Goal: Communication & Community: Answer question/provide support

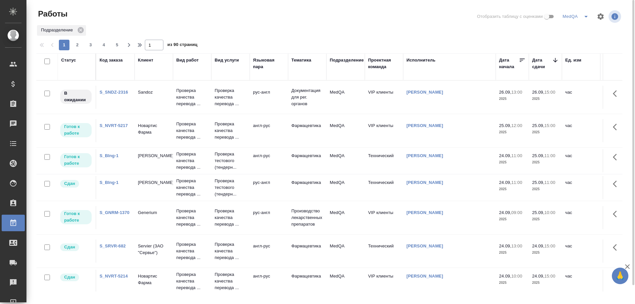
click at [110, 212] on link "S_GNRM-1370" at bounding box center [115, 212] width 30 height 5
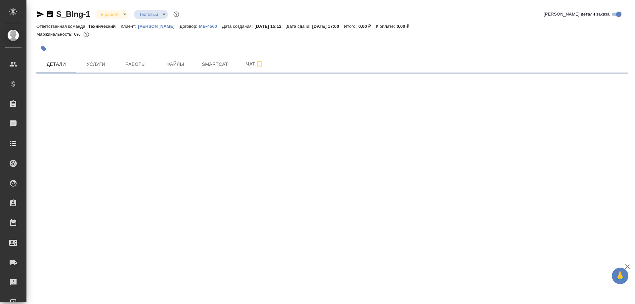
select select "RU"
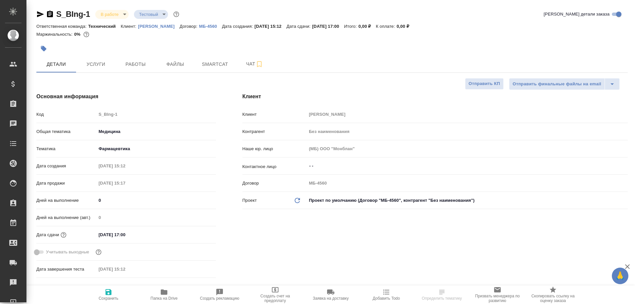
type textarea "x"
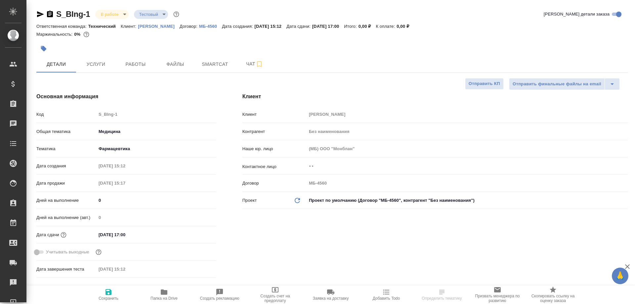
type textarea "x"
type input "[PERSON_NAME]"
type textarea "x"
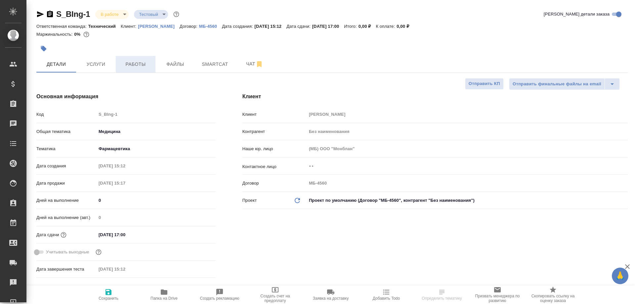
click at [140, 64] on span "Работы" at bounding box center [136, 64] width 32 height 8
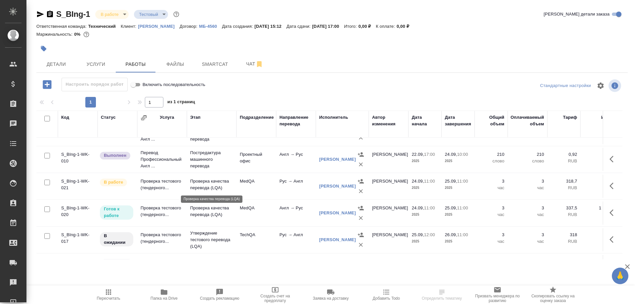
scroll to position [99, 0]
click at [165, 183] on td "Проверка тестового (тендерного..." at bounding box center [162, 185] width 50 height 23
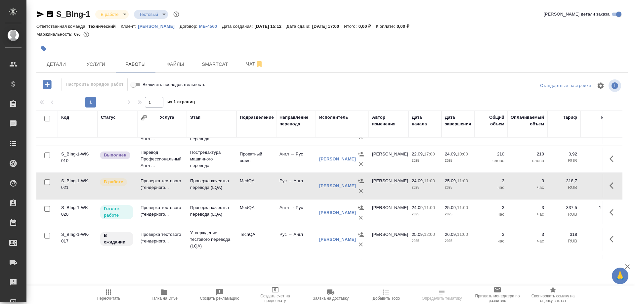
click at [165, 183] on td "Проверка тестового (тендерного..." at bounding box center [162, 185] width 50 height 23
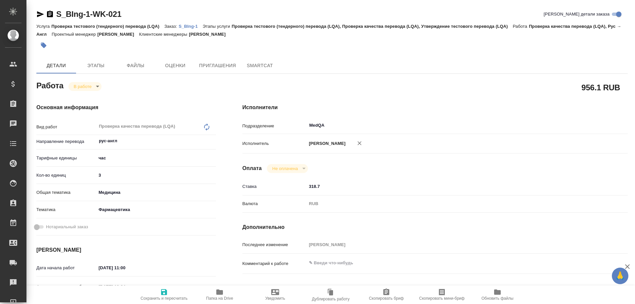
type textarea "x"
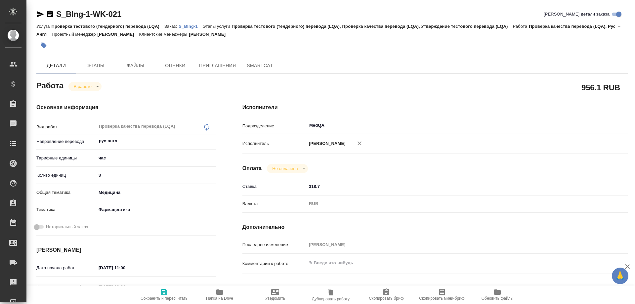
type textarea "x"
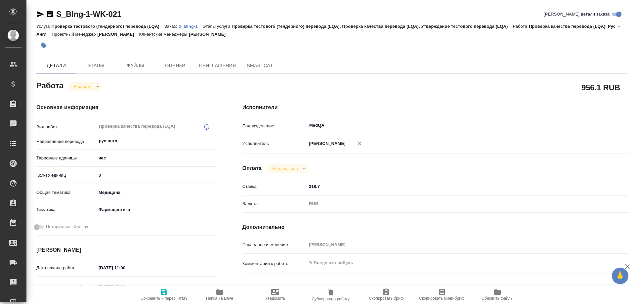
type textarea "x"
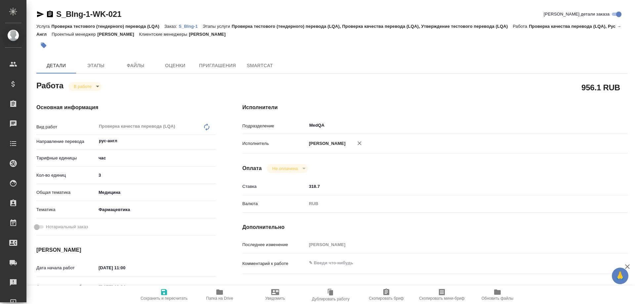
type textarea "x"
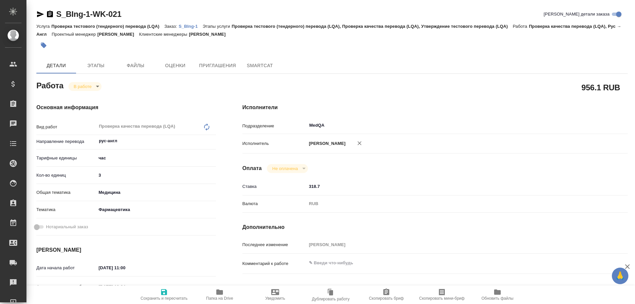
type textarea "x"
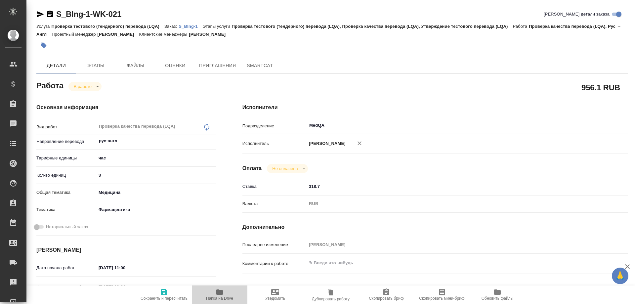
click at [219, 296] on span "Папка на Drive" at bounding box center [219, 298] width 27 height 5
type textarea "x"
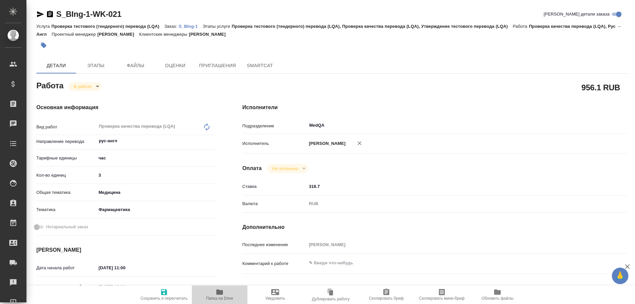
type textarea "x"
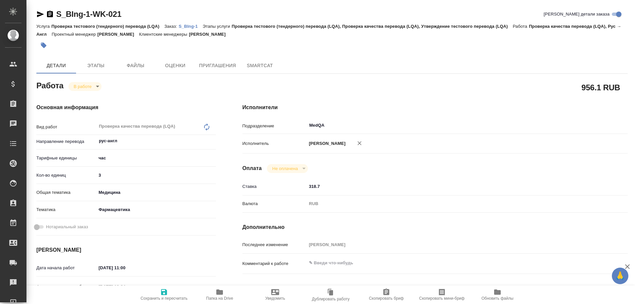
type textarea "x"
drag, startPoint x: 113, startPoint y: 173, endPoint x: 63, endPoint y: 174, distance: 49.3
click at [63, 174] on div "Кол-во единиц 3" at bounding box center [126, 175] width 180 height 12
type textarea "x"
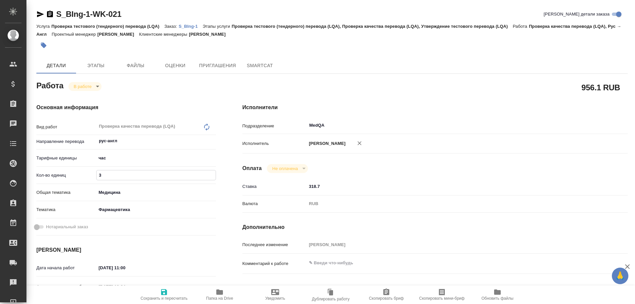
type input "0"
type textarea "x"
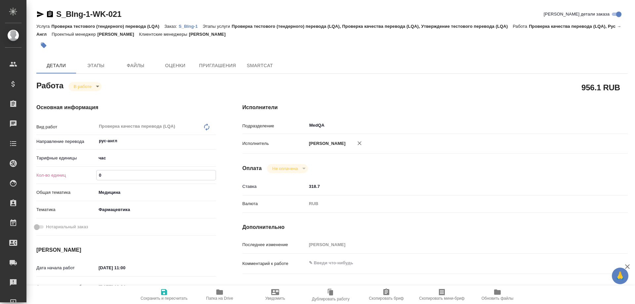
type textarea "x"
type input "0.5"
type textarea "x"
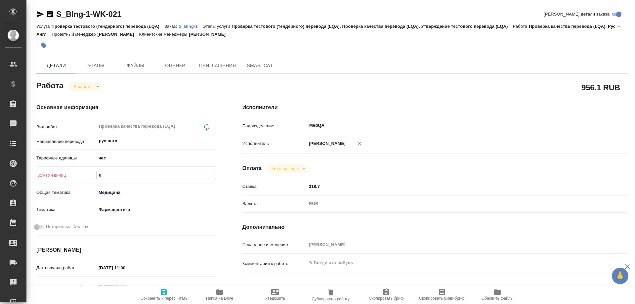
type textarea "x"
type input "0.5"
click at [168, 292] on span "Сохранить и пересчитать" at bounding box center [164, 294] width 48 height 13
type textarea "x"
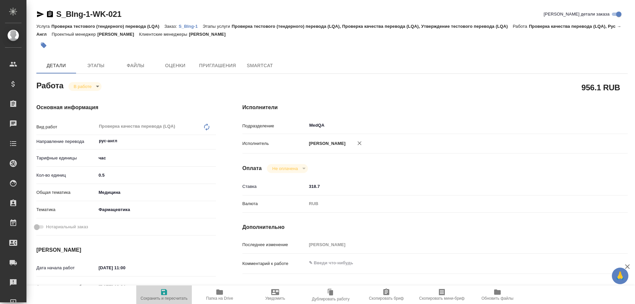
type textarea "x"
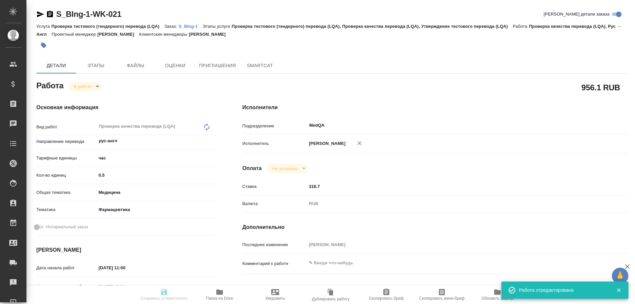
type textarea "x"
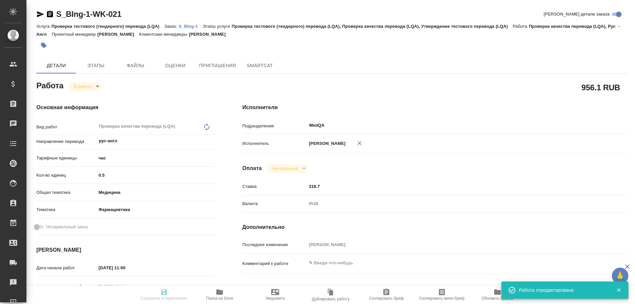
type input "inProgress"
type textarea "Проверка качества перевода (LQA)"
type textarea "x"
type input "рус-англ"
type input "5a8b1489cc6b4906c91bfd93"
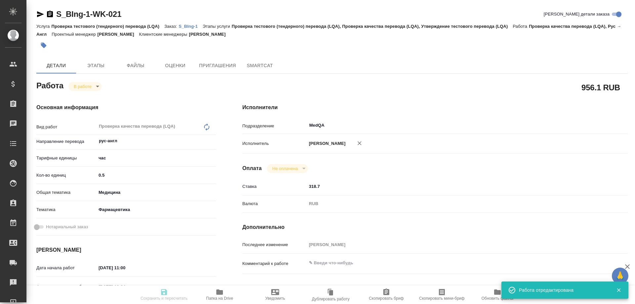
type input "0.5"
type input "med"
type input "6149832f2b7be24903fd7a82"
type input "24.09.2025 11:00"
type input "24.09.2025 12:34"
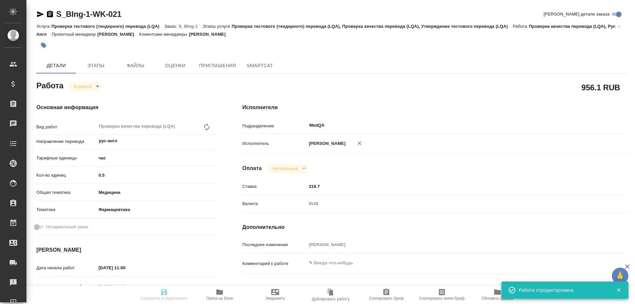
type input "25.09.2025 11:00"
type input "29.09.2025 10:00"
type input "MedQA"
type input "notPayed"
type input "318.7"
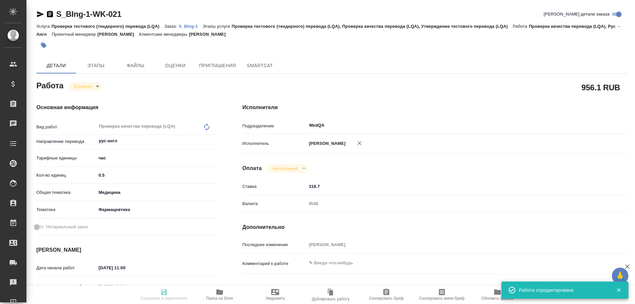
type input "RUB"
type input "[PERSON_NAME]"
type textarea "x"
type textarea "/Clients/Берингер Ингельхайм/Orders/S_BIng-1/LQA/S_BIng-1-WK-021"
type textarea "x"
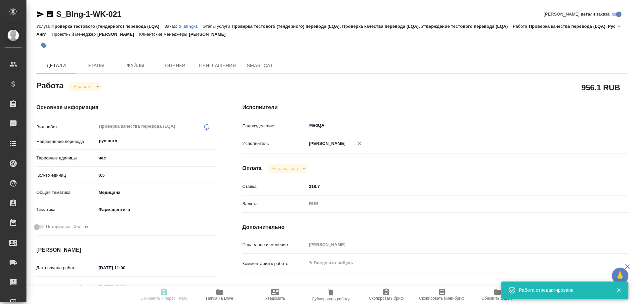
type input "S_BIng-1"
type input "Проверка тестового (тендерного) перевода (LQA)"
type input "Проверка тестового (тендерного) перевода (LQA), Проверка качества перевода (LQA…"
type input "[PERSON_NAME]"
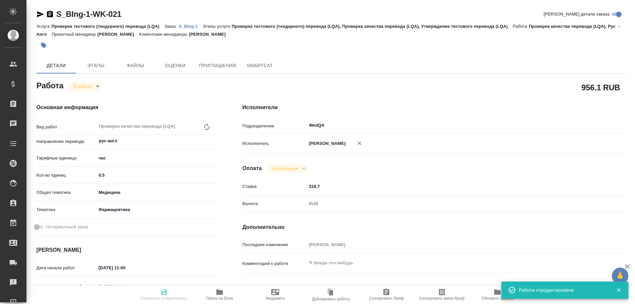
type input "/Clients/[PERSON_NAME]/Orders/S_BIng-1"
type textarea "x"
type textarea "англ-рус, рус-англ тестовый для тендера"
type textarea "x"
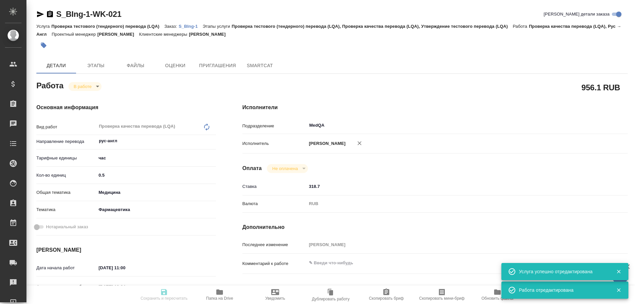
type textarea "x"
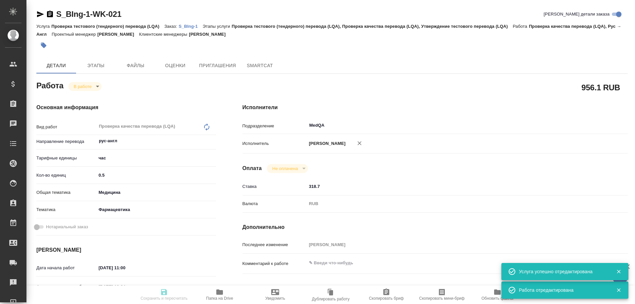
type textarea "x"
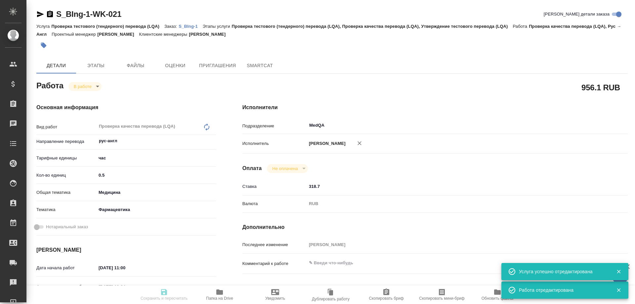
type textarea "x"
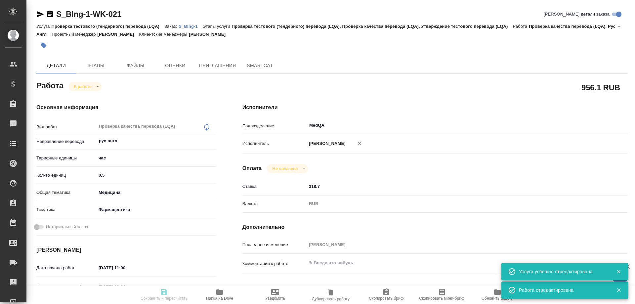
type textarea "x"
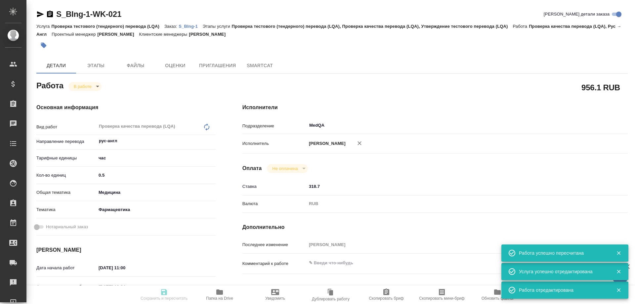
type input "inProgress"
type textarea "Проверка качества перевода (LQA)"
type textarea "x"
type input "рус-англ"
type input "5a8b1489cc6b4906c91bfd93"
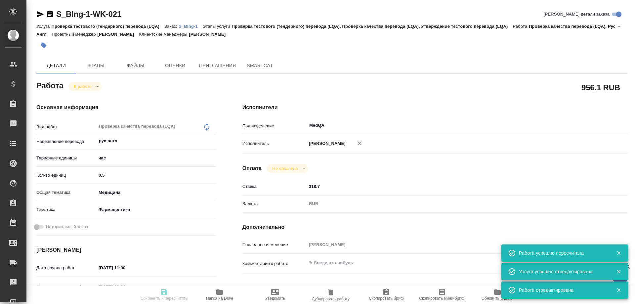
type input "0.5"
type input "med"
type input "6149832f2b7be24903fd7a82"
type input "24.09.2025 11:00"
type input "24.09.2025 12:34"
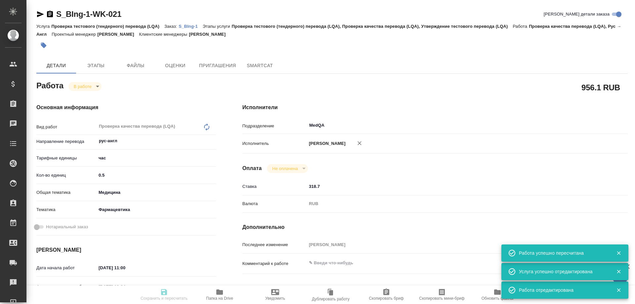
type input "25.09.2025 11:00"
type input "29.09.2025 10:00"
type input "MedQA"
type input "notPayed"
type input "318.7"
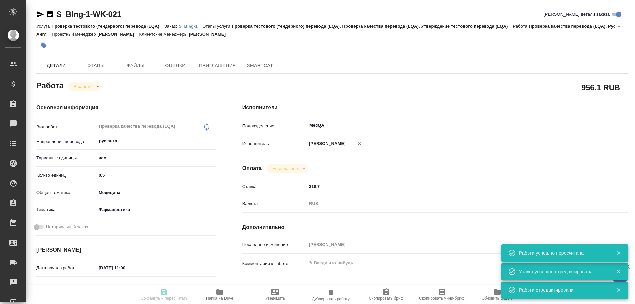
type input "RUB"
type input "[PERSON_NAME]"
type textarea "x"
type textarea "/Clients/Берингер Ингельхайм/Orders/S_BIng-1/LQA/S_BIng-1-WK-021"
type textarea "x"
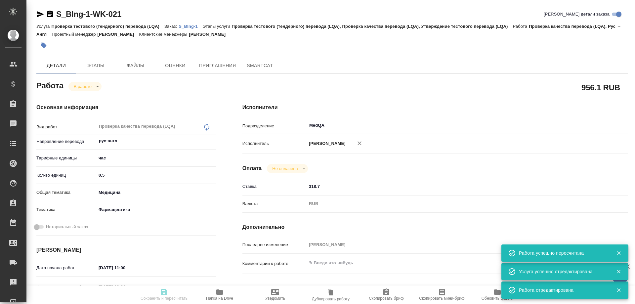
type input "S_BIng-1"
type input "Проверка тестового (тендерного) перевода (LQA)"
type input "Проверка тестового (тендерного) перевода (LQA), Проверка качества перевода (LQA…"
type input "Никифорова Валерия"
type input "Заборова Александра"
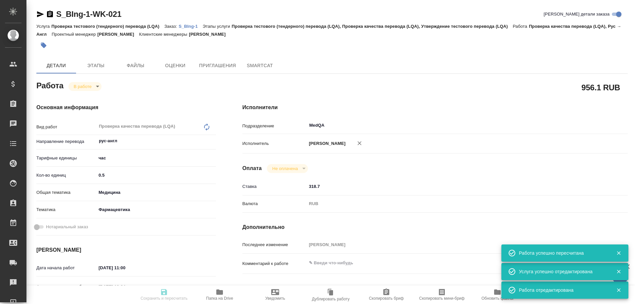
type input "/Clients/Берингер Ингельхайм/Orders/S_BIng-1"
type textarea "x"
type textarea "англ-рус, рус-англ тестовый для тендера"
type textarea "x"
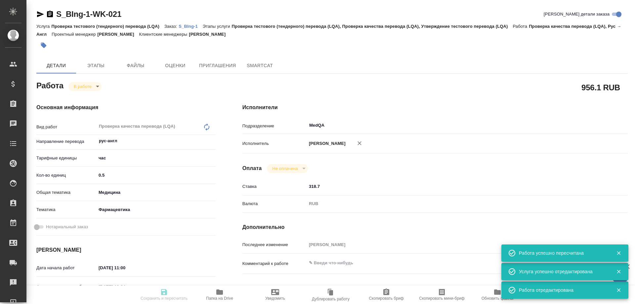
type textarea "x"
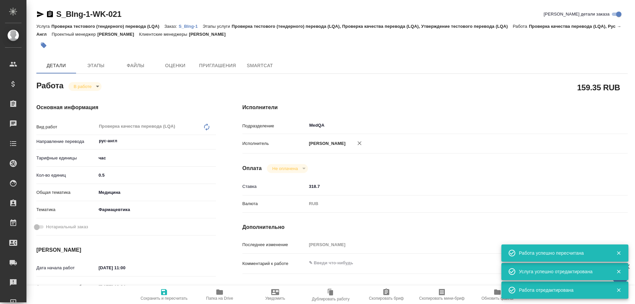
type textarea "x"
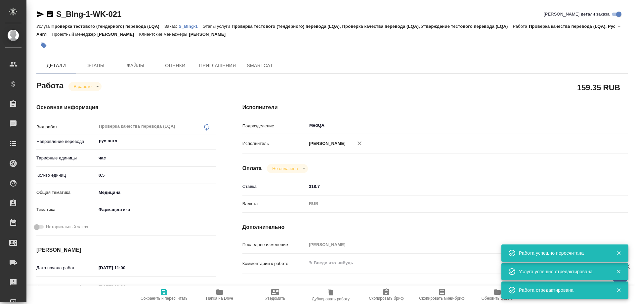
type textarea "x"
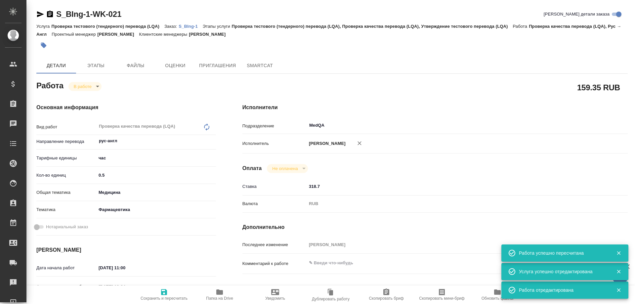
type textarea "x"
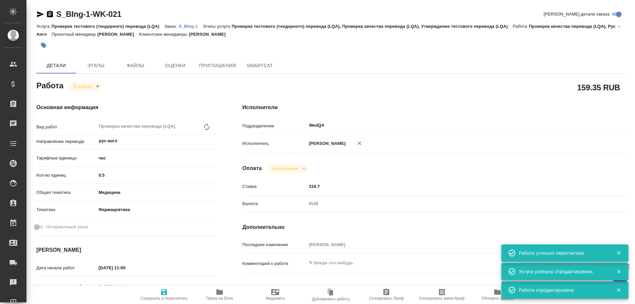
type textarea "x"
click at [97, 87] on body "🙏 .cls-1 fill:#fff; AWATERA Solovyova Elena Клиенты Спецификации Заказы 0 Чаты …" at bounding box center [317, 152] width 635 height 304
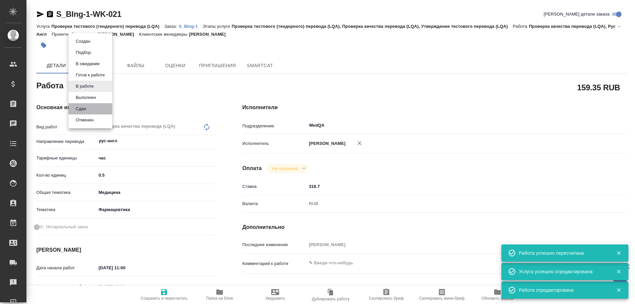
click at [90, 109] on li "Сдан" at bounding box center [90, 108] width 44 height 11
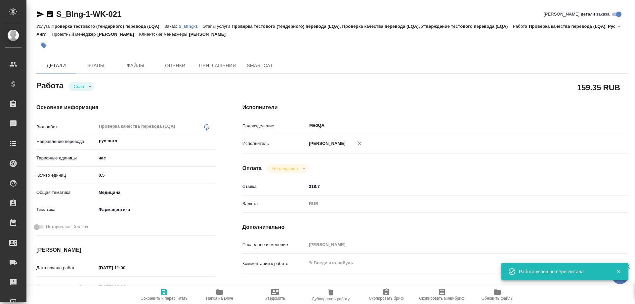
type textarea "x"
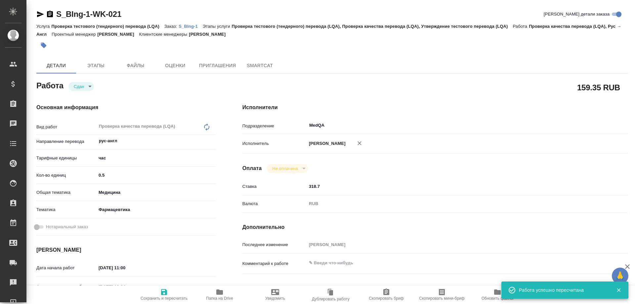
type textarea "x"
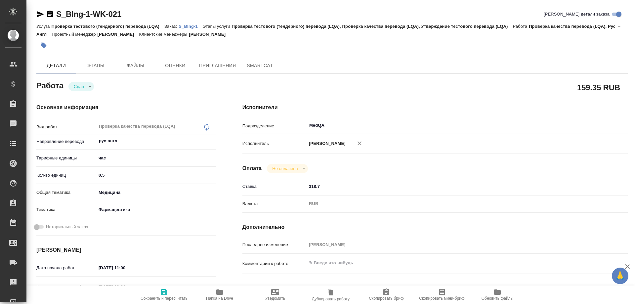
type textarea "x"
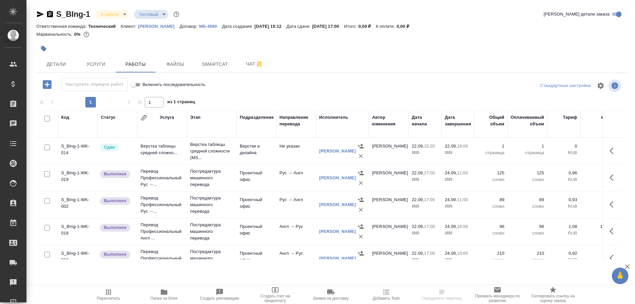
click at [37, 14] on icon "button" at bounding box center [40, 14] width 8 height 8
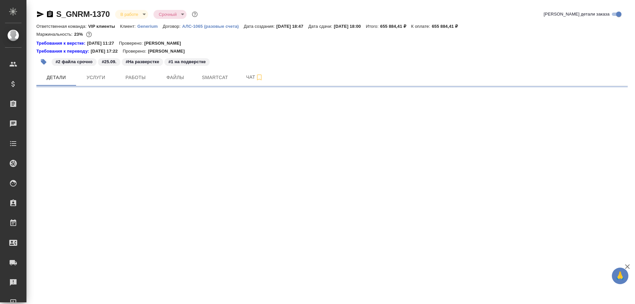
select select "RU"
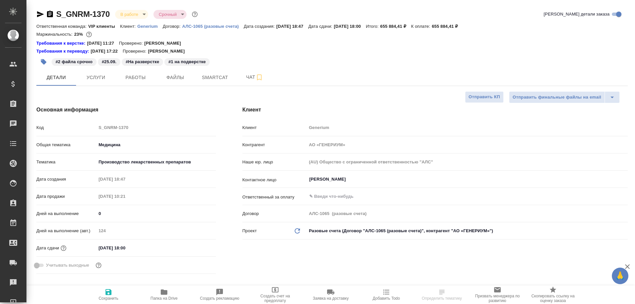
type textarea "x"
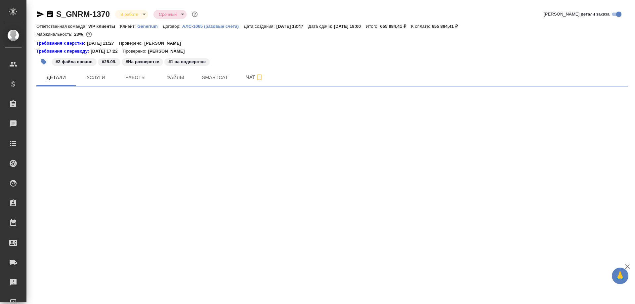
select select "RU"
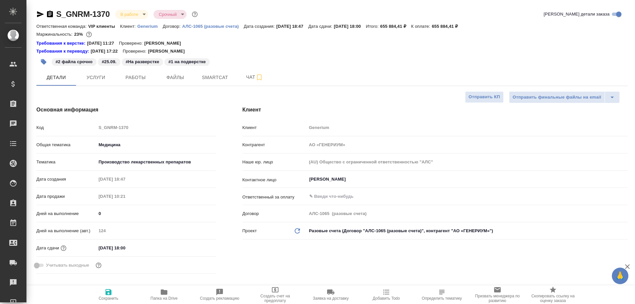
type textarea "x"
click at [137, 79] on span "Работы" at bounding box center [136, 77] width 32 height 8
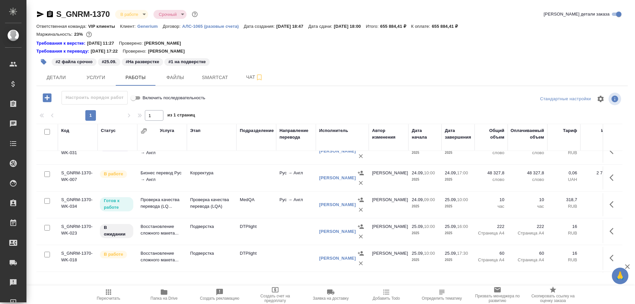
scroll to position [496, 0]
click at [158, 197] on td "Проверка качества перевода (LQ..." at bounding box center [162, 204] width 50 height 23
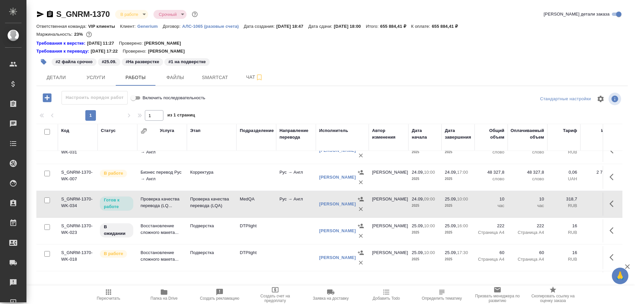
click at [49, 12] on icon "button" at bounding box center [50, 14] width 6 height 7
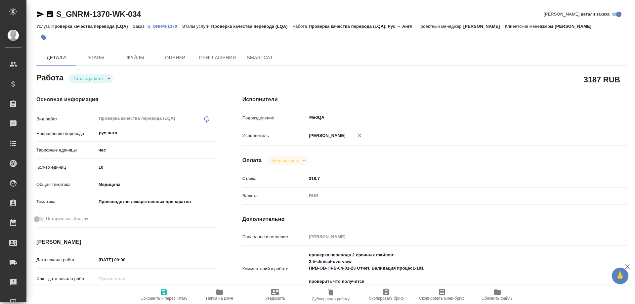
type textarea "x"
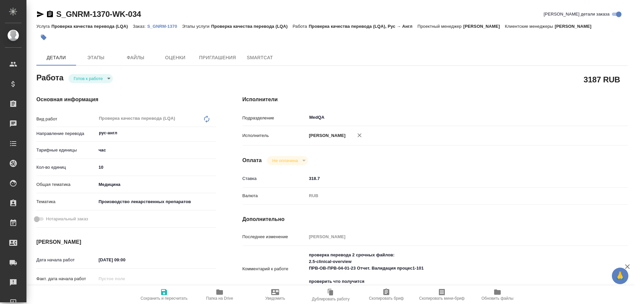
type textarea "x"
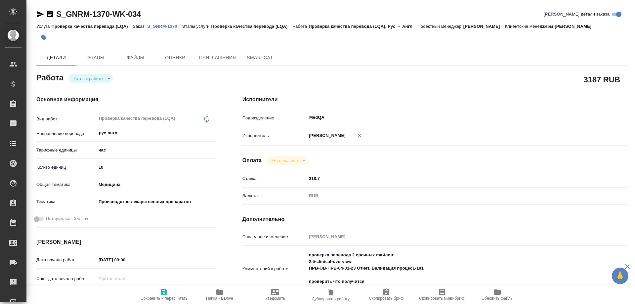
type textarea "x"
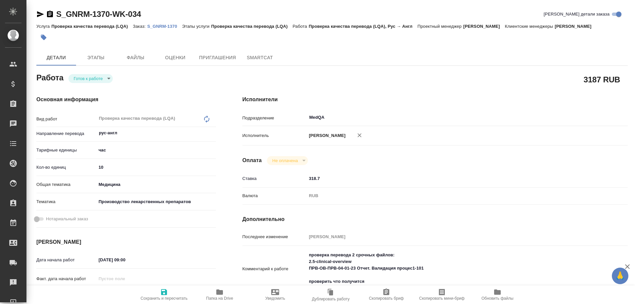
type textarea "x"
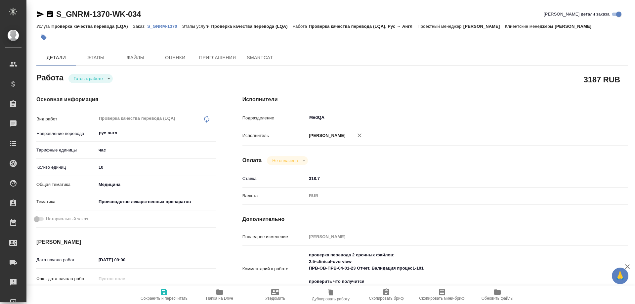
type textarea "x"
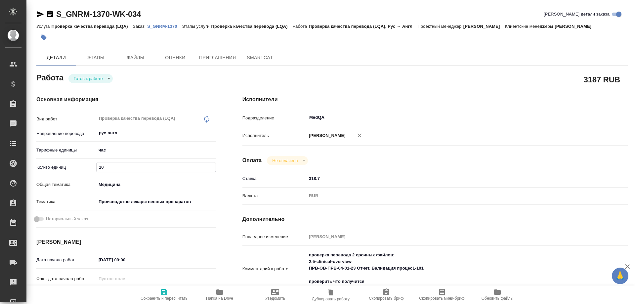
drag, startPoint x: 113, startPoint y: 167, endPoint x: 80, endPoint y: 167, distance: 33.4
click at [80, 167] on div "Кол-во единиц 10" at bounding box center [126, 167] width 180 height 12
type textarea "x"
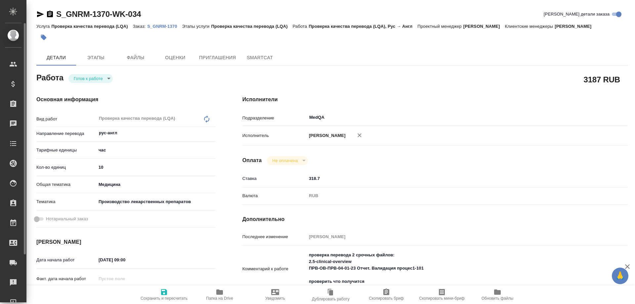
type textarea "x"
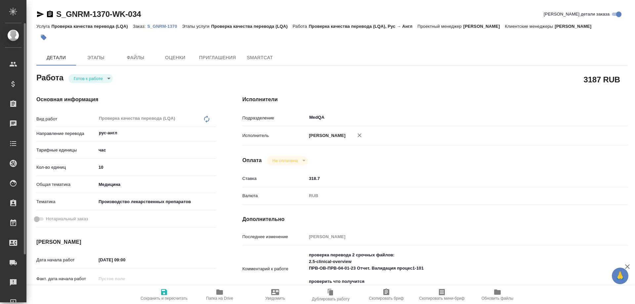
type textarea "x"
type input "6"
type textarea "x"
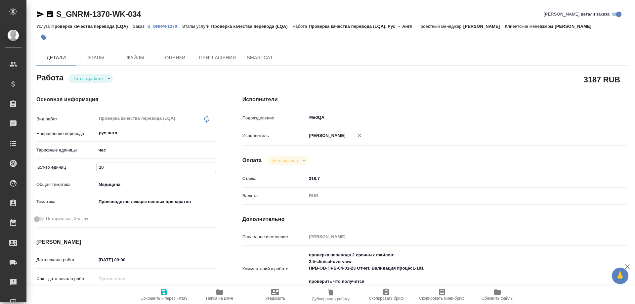
type textarea "x"
type input "6"
drag, startPoint x: 165, startPoint y: 292, endPoint x: 156, endPoint y: 295, distance: 10.0
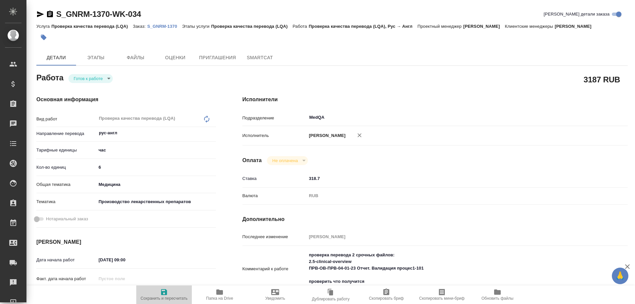
click at [165, 292] on icon "button" at bounding box center [164, 292] width 6 height 6
type textarea "x"
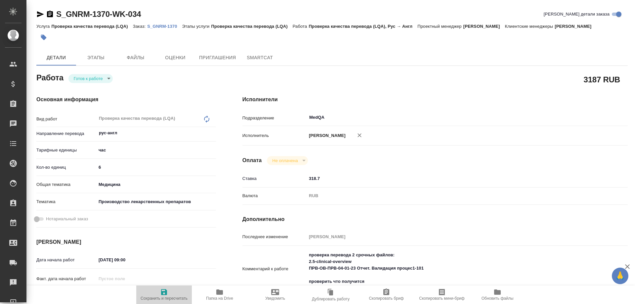
type textarea "x"
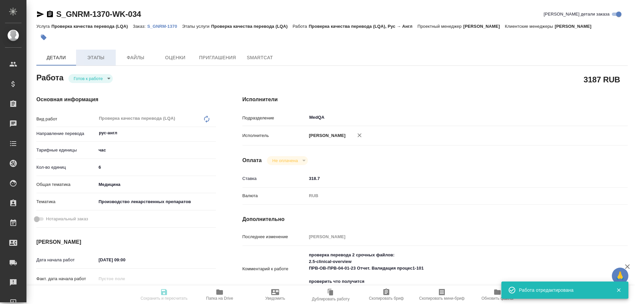
type textarea "x"
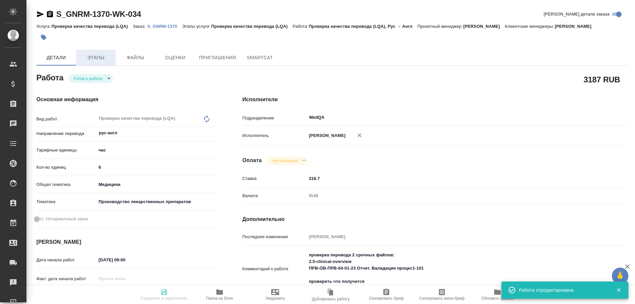
type input "readyForWork"
type textarea "Проверка качества перевода (LQA)"
type textarea "x"
type input "рус-англ"
type input "5a8b1489cc6b4906c91bfd93"
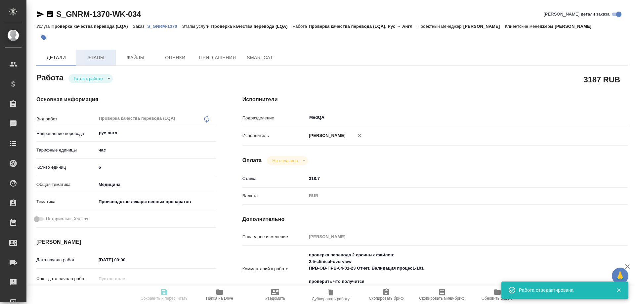
type input "6"
type input "med"
type input "614982fec5ecbb70f805293f"
type input "24.09.2025 09:00"
type input "25.09.2025 10:00"
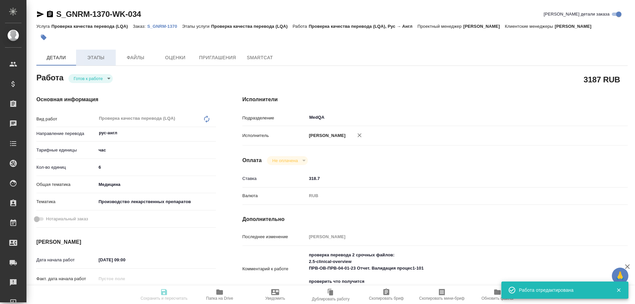
type input "10.10.2025 18:00"
type input "MedQA"
type input "notPayed"
type input "318.7"
type input "RUB"
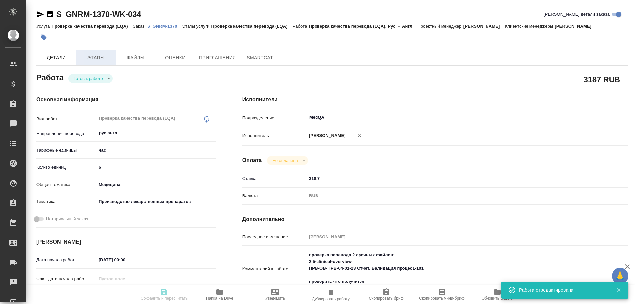
type input "Соловьева Елена"
type textarea "проверка перевода 2 срочных файлов: 2.5-clinical-overview ПРВ-ОВ-ПРВ-04-01-23 О…"
type textarea "x"
type textarea "/Clients/Generium/Orders/S_GNRM-1370/LQA/S_GNRM-1370-WK-034"
type textarea "x"
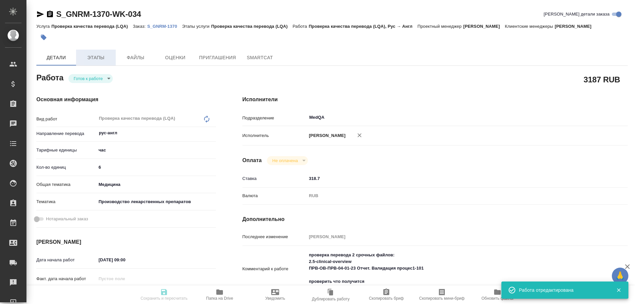
type input "S_GNRM-1370"
type input "Проверка качества перевода (LQA)"
type input "[PERSON_NAME]"
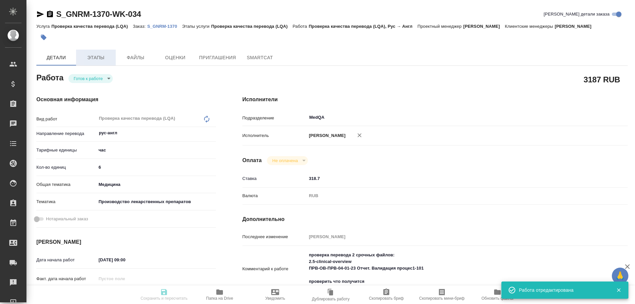
type input "/Clients/Generium/Orders/S_GNRM-1370"
type textarea "x"
type textarea "Просим рассчитать стоимость перевода с русского на английский язык 5 документов…"
type textarea "x"
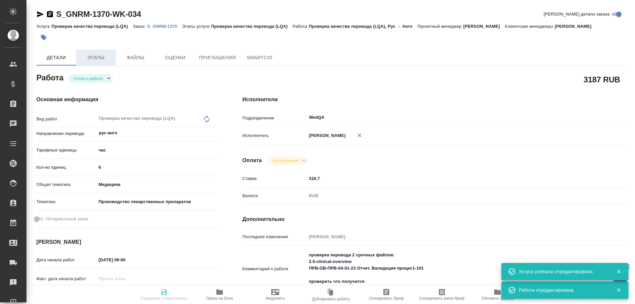
type textarea "x"
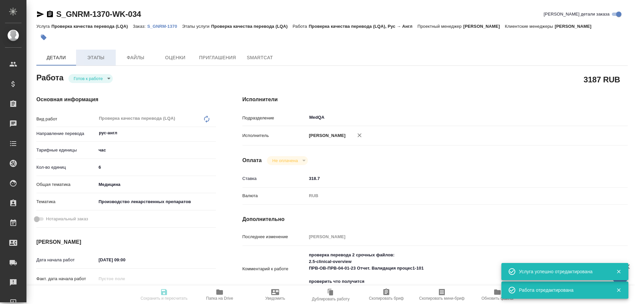
type textarea "x"
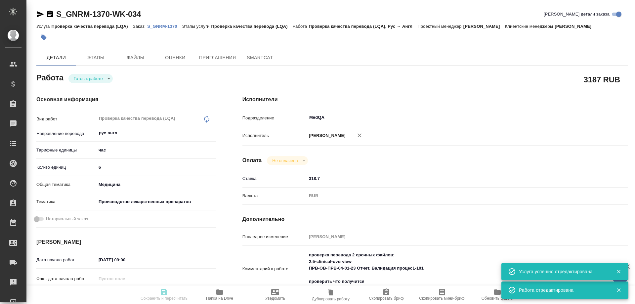
type textarea "x"
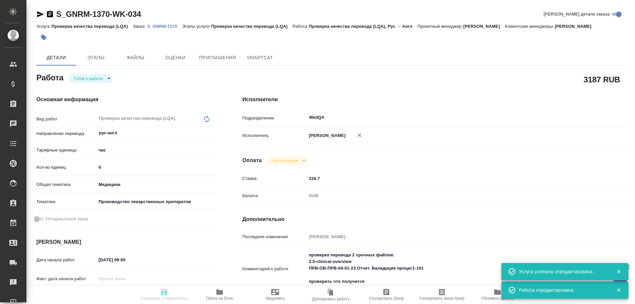
type textarea "x"
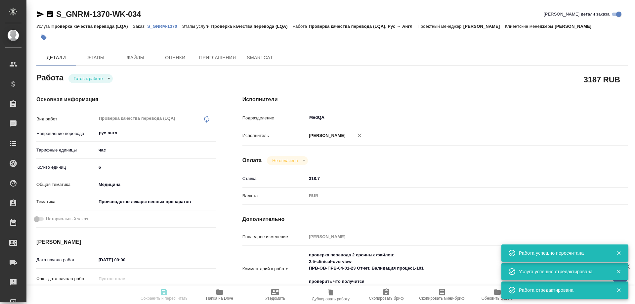
click at [105, 78] on body "🙏 .cls-1 fill:#fff; AWATERA Solovyova Elena Клиенты Спецификации Заказы 0 Чаты …" at bounding box center [317, 152] width 635 height 304
type input "readyForWork"
type textarea "Проверка качества перевода (LQA)"
type textarea "x"
type input "рус-англ"
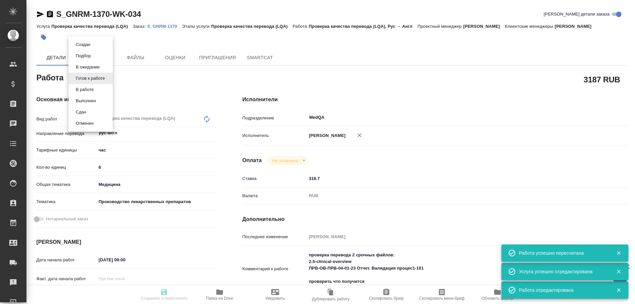
type input "5a8b1489cc6b4906c91bfd93"
type input "6"
type input "med"
type input "614982fec5ecbb70f805293f"
type input "24.09.2025 09:00"
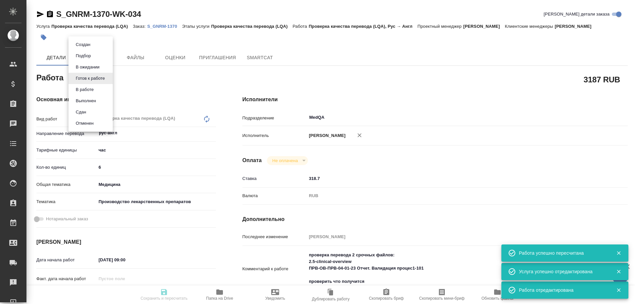
type input "25.09.2025 10:00"
type input "10.10.2025 18:00"
type input "MedQA"
type input "notPayed"
type input "318.7"
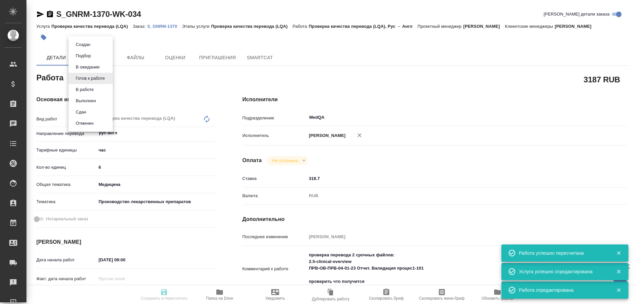
type input "RUB"
type input "[PERSON_NAME]"
type textarea "проверка перевода 2 срочных файлов: 2.5-clinical-overview ПРВ-ОВ-ПРВ-04-01-23 О…"
type textarea "x"
type textarea "/Clients/Generium/Orders/S_GNRM-1370/LQA/S_GNRM-1370-WK-034"
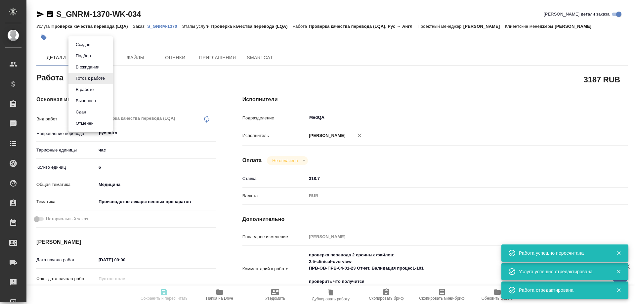
type textarea "x"
type input "S_GNRM-1370"
type input "Проверка качества перевода (LQA)"
type input "Кабаргина Анна"
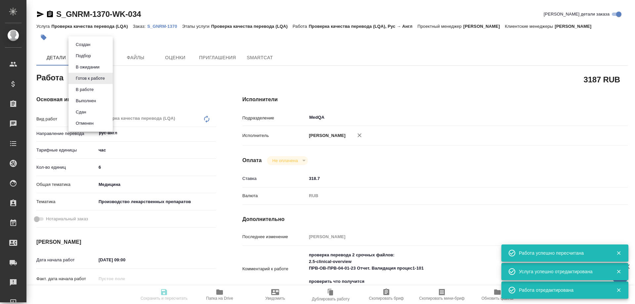
type input "Оксютович Ирина"
type input "/Clients/Generium/Orders/S_GNRM-1370"
type textarea "x"
type textarea "Просим рассчитать стоимость перевода с русского на английский язык 5 документов…"
type textarea "x"
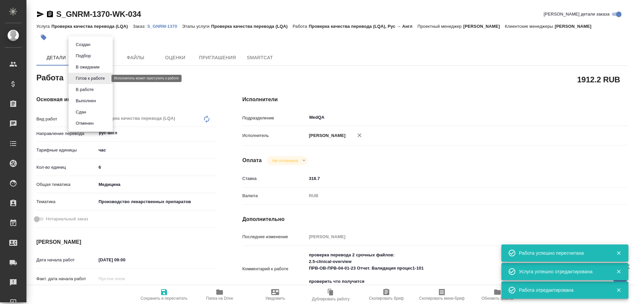
type textarea "x"
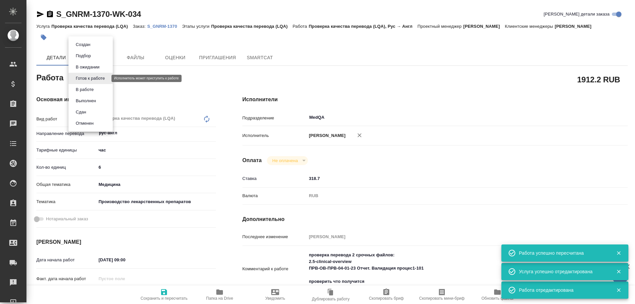
type textarea "x"
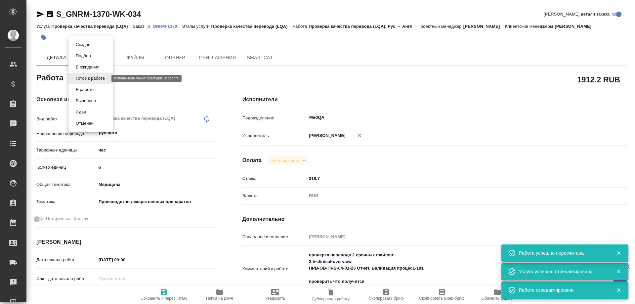
type textarea "x"
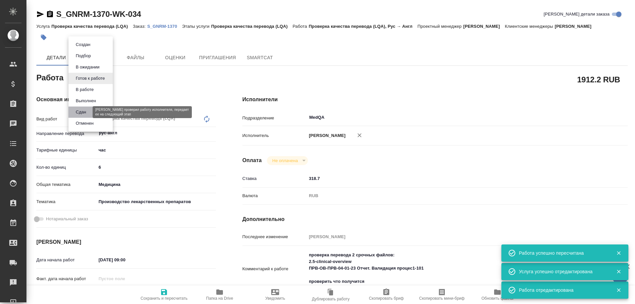
click at [87, 111] on button "Сдан" at bounding box center [81, 112] width 14 height 7
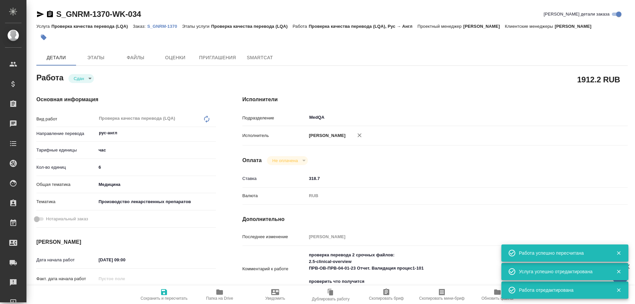
type textarea "x"
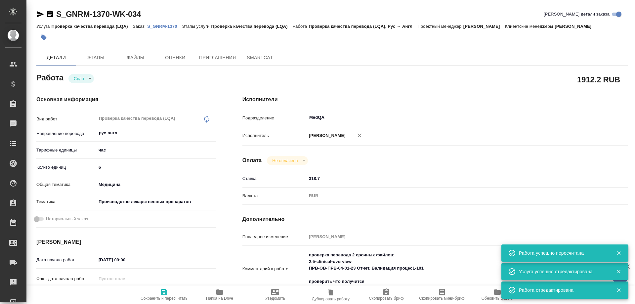
type textarea "x"
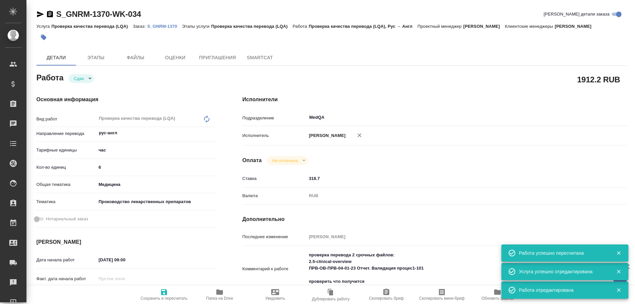
type textarea "x"
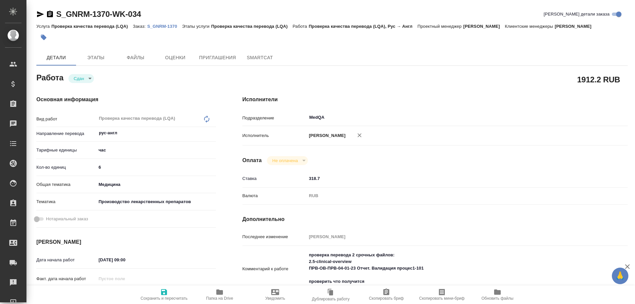
type textarea "x"
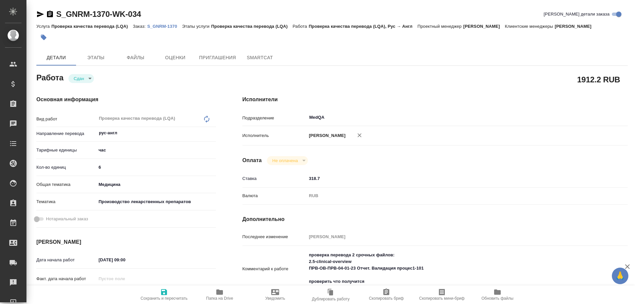
type textarea "x"
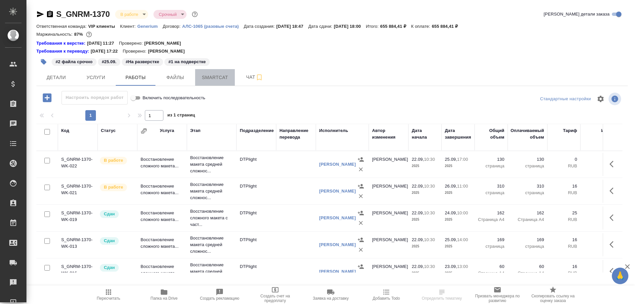
click at [224, 78] on span "Smartcat" at bounding box center [215, 77] width 32 height 8
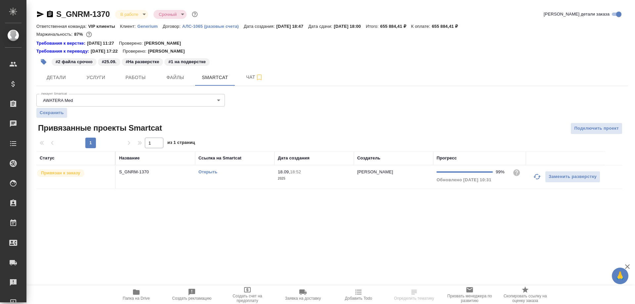
click at [211, 173] on link "Открыть" at bounding box center [208, 171] width 19 height 5
click at [209, 172] on link "Открыть" at bounding box center [208, 171] width 19 height 5
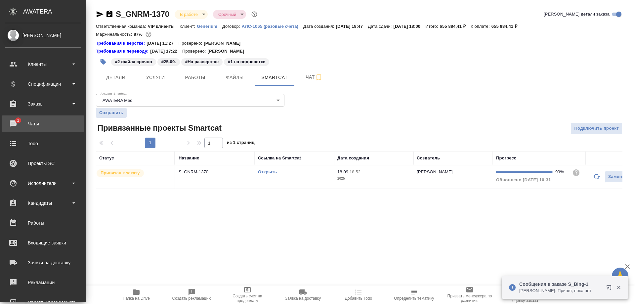
click at [38, 118] on link "1 Чаты" at bounding box center [43, 123] width 83 height 17
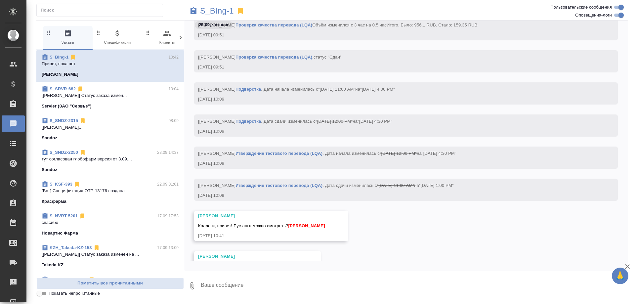
scroll to position [4004, 0]
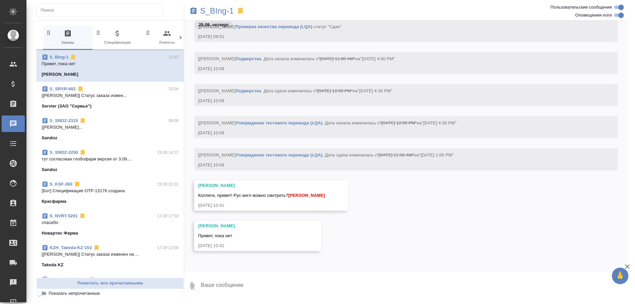
drag, startPoint x: 320, startPoint y: 206, endPoint x: 385, endPoint y: 260, distance: 84.7
click at [385, 260] on div "[PERSON_NAME], пока нет [DATE] 10:42" at bounding box center [406, 241] width 444 height 40
drag, startPoint x: 316, startPoint y: 204, endPoint x: 269, endPoint y: 199, distance: 47.3
drag, startPoint x: 269, startPoint y: 199, endPoint x: 272, endPoint y: 202, distance: 4.5
click at [272, 202] on div "[DATE] 10:41" at bounding box center [261, 205] width 127 height 7
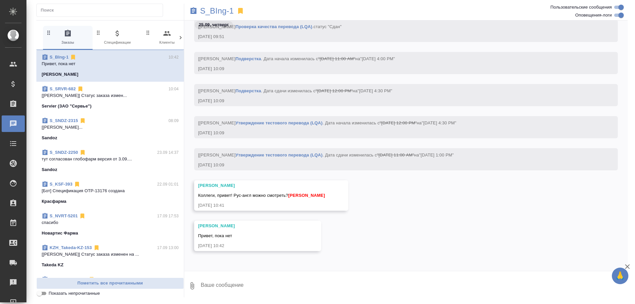
drag, startPoint x: 312, startPoint y: 204, endPoint x: 292, endPoint y: 209, distance: 20.1
drag, startPoint x: 292, startPoint y: 209, endPoint x: 255, endPoint y: 206, distance: 36.8
click at [255, 206] on div "[DATE] 10:41" at bounding box center [261, 205] width 127 height 7
click at [478, 228] on div "[PERSON_NAME], пока нет [DATE] 10:42" at bounding box center [406, 241] width 444 height 40
click at [348, 205] on div "[PERSON_NAME], привет! Рус-англ можно смотреть? [PERSON_NAME] [DATE] 10:41" at bounding box center [271, 195] width 154 height 30
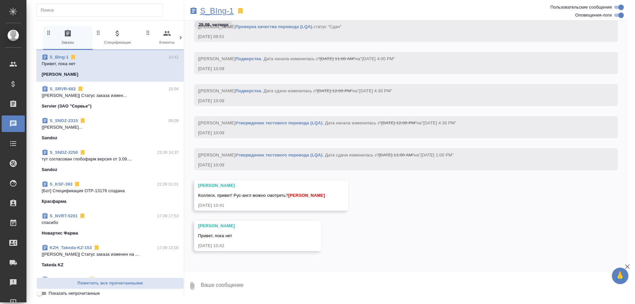
click at [230, 10] on p "S_BIng-1" at bounding box center [217, 11] width 34 height 7
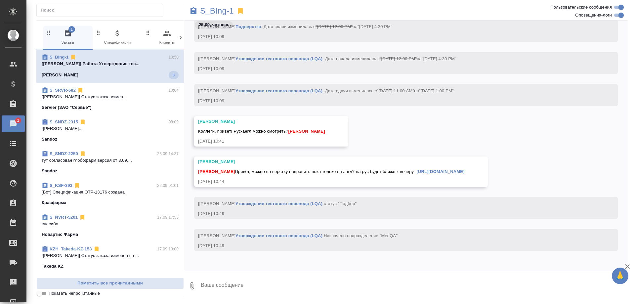
scroll to position [4179, 0]
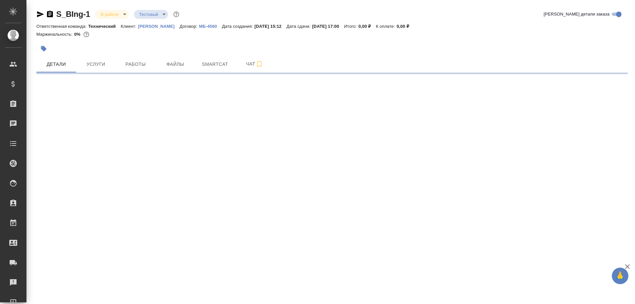
select select "RU"
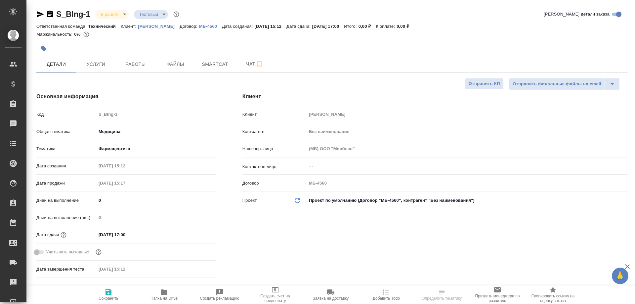
type textarea "x"
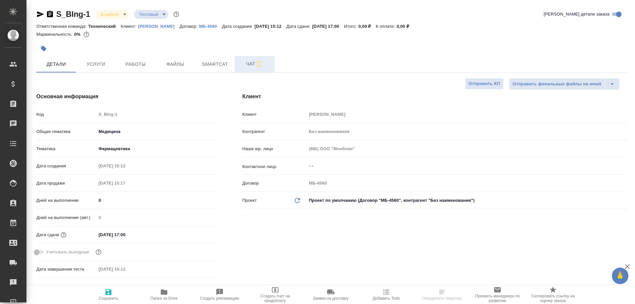
type textarea "x"
click at [247, 62] on span "Чат" at bounding box center [255, 64] width 32 height 8
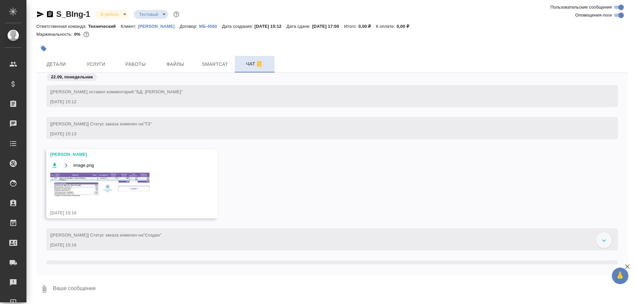
scroll to position [4046, 0]
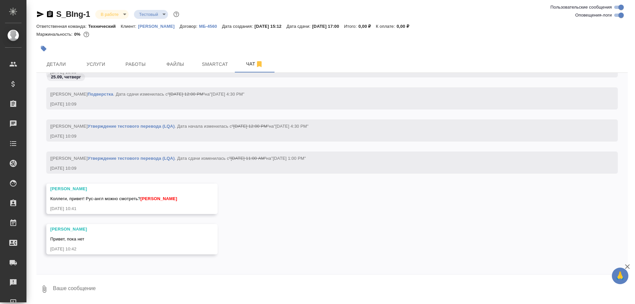
click at [186, 203] on div "Румянцева Дарья Коллеги, привет! Рус-англ можно смотреть? Сергеева Анастасия 25…" at bounding box center [131, 199] width 171 height 30
drag, startPoint x: 198, startPoint y: 208, endPoint x: 172, endPoint y: 210, distance: 25.5
click at [172, 210] on div "25.09.25, 10:41" at bounding box center [122, 208] width 144 height 7
drag, startPoint x: 112, startPoint y: 207, endPoint x: 104, endPoint y: 209, distance: 8.8
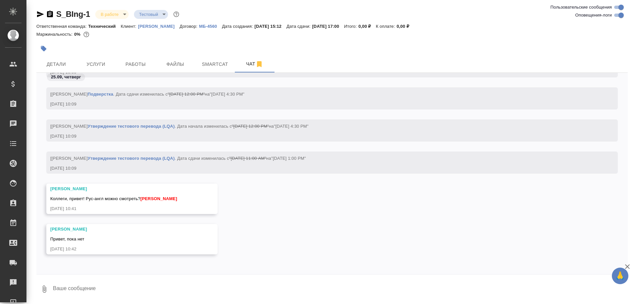
click at [104, 209] on div "25.09.25, 10:41" at bounding box center [122, 208] width 144 height 7
click at [112, 210] on div "25.09.25, 10:41" at bounding box center [122, 208] width 144 height 7
click at [208, 206] on div "Румянцева Дарья Коллеги, привет! Рус-англ можно смотреть? Сергеева Анастасия 25…" at bounding box center [131, 199] width 171 height 30
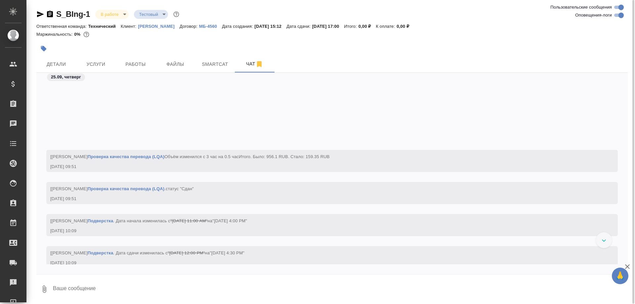
scroll to position [4053, 0]
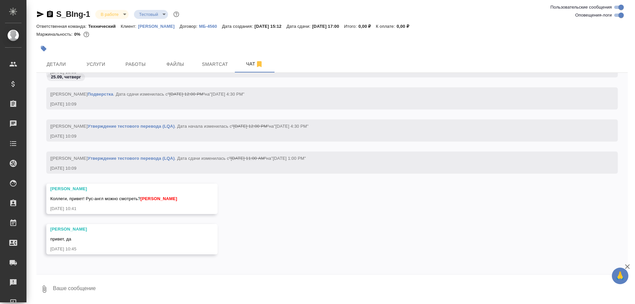
click at [40, 14] on icon "button" at bounding box center [40, 14] width 7 height 6
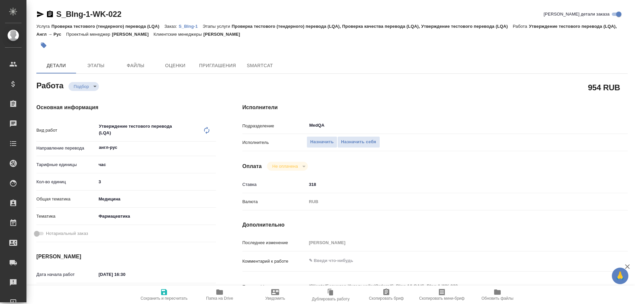
type textarea "x"
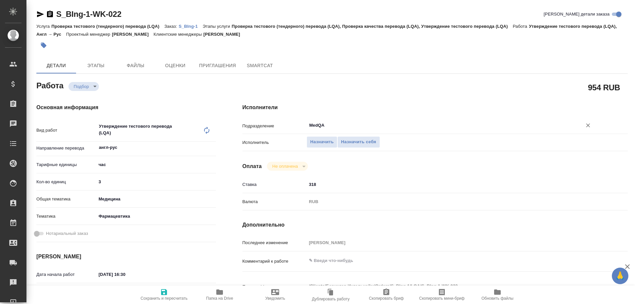
type textarea "x"
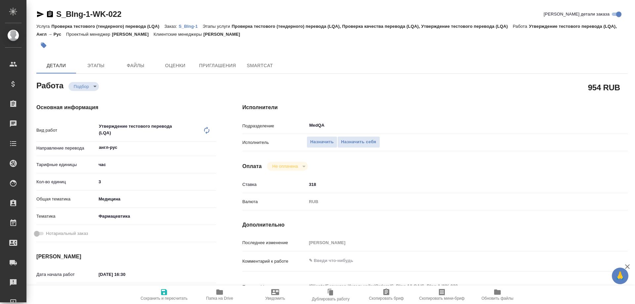
type textarea "x"
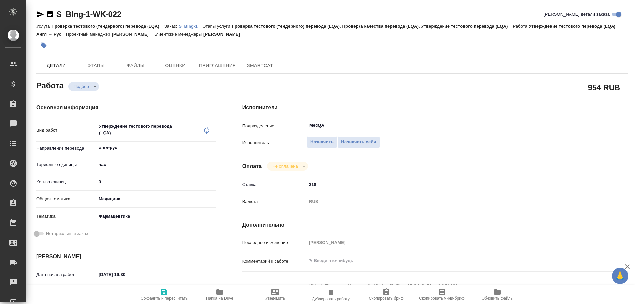
type textarea "x"
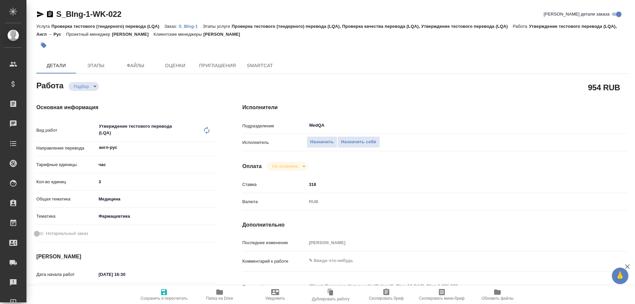
type textarea "x"
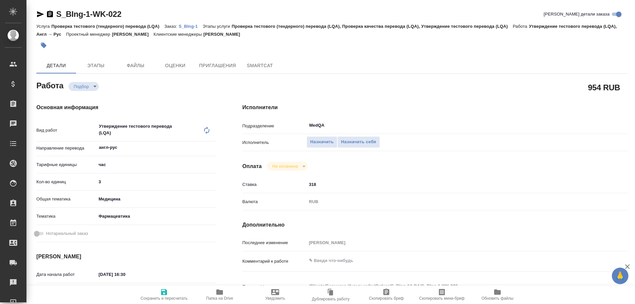
type textarea "x"
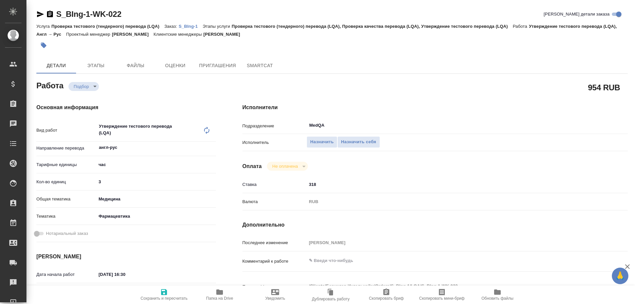
type textarea "x"
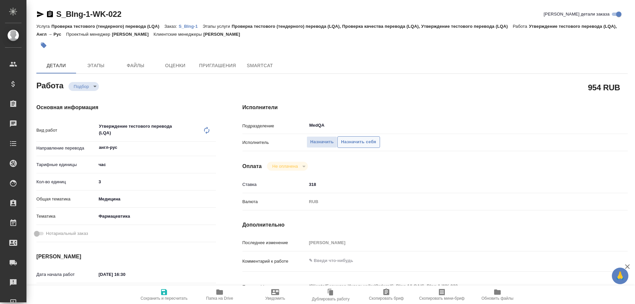
type textarea "x"
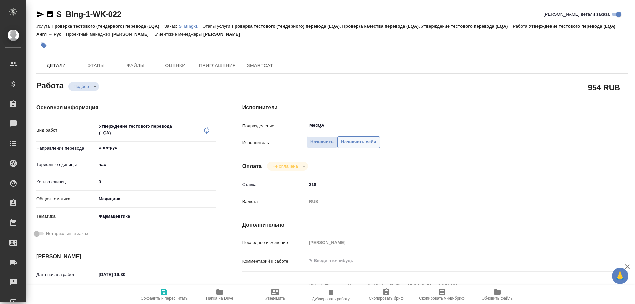
click at [368, 143] on span "Назначить себя" at bounding box center [358, 142] width 35 height 8
type textarea "x"
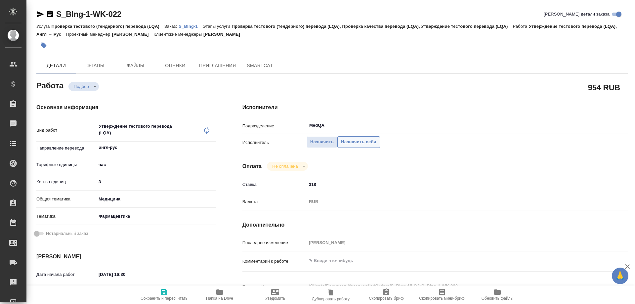
type textarea "x"
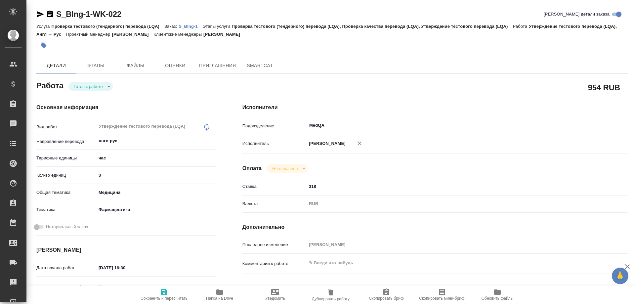
type textarea "x"
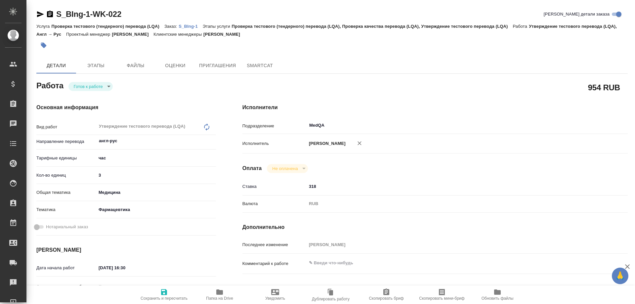
type textarea "x"
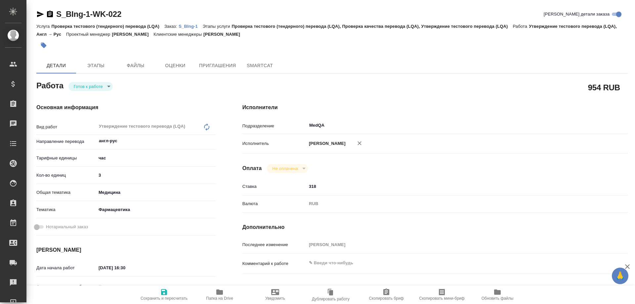
type textarea "x"
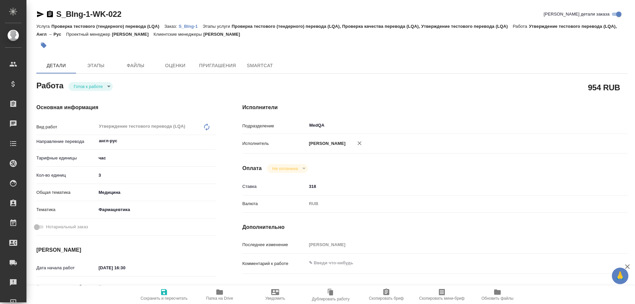
type textarea "x"
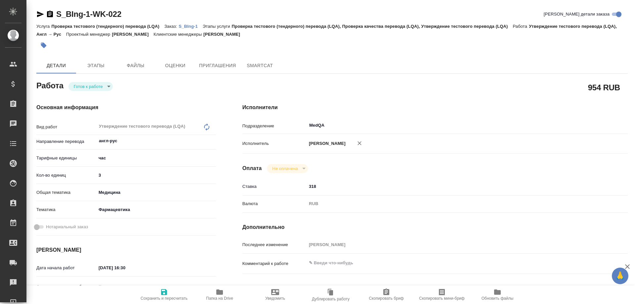
type textarea "x"
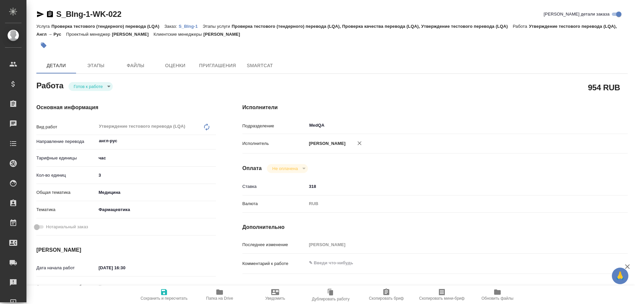
type textarea "x"
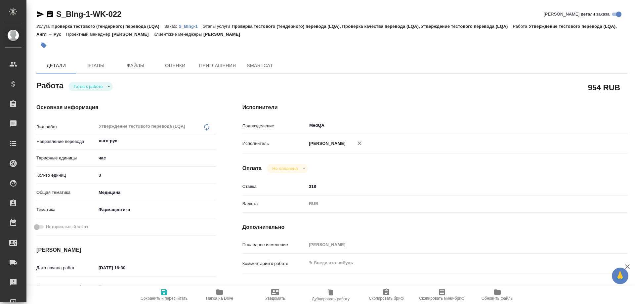
type textarea "x"
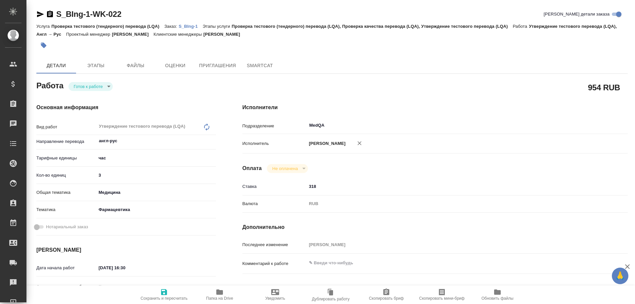
type textarea "x"
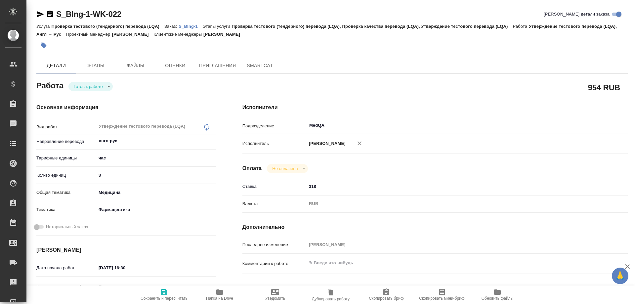
type textarea "x"
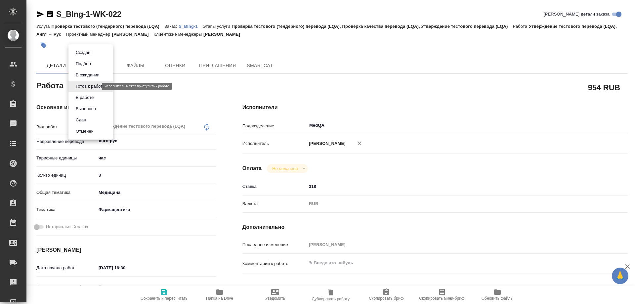
click at [95, 86] on body "🙏 .cls-1 fill:#fff; AWATERA Solovyova Elena Клиенты Спецификации Заказы Чаты To…" at bounding box center [317, 152] width 635 height 304
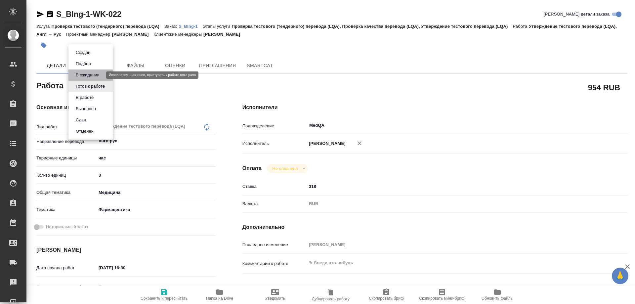
click at [87, 76] on button "В ожидании" at bounding box center [88, 74] width 28 height 7
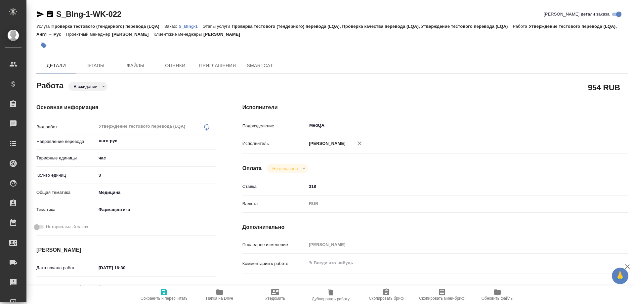
type textarea "x"
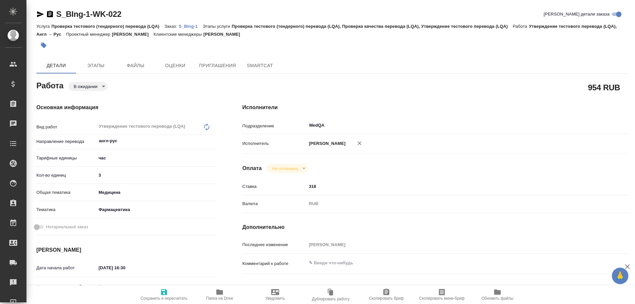
type textarea "x"
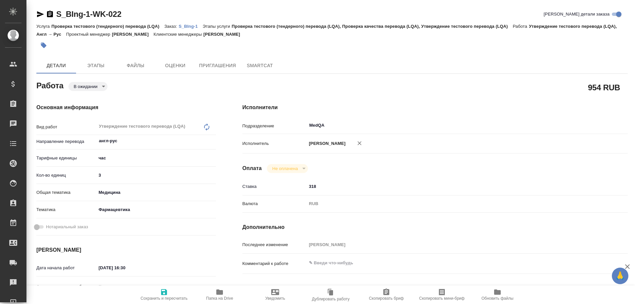
type textarea "x"
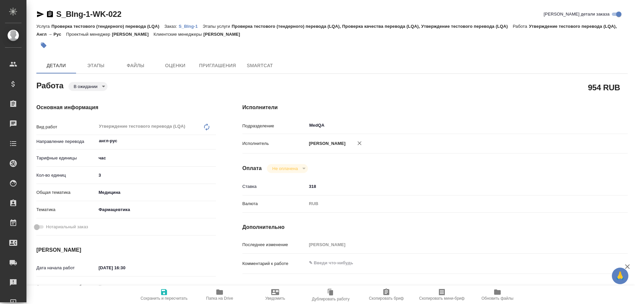
type textarea "x"
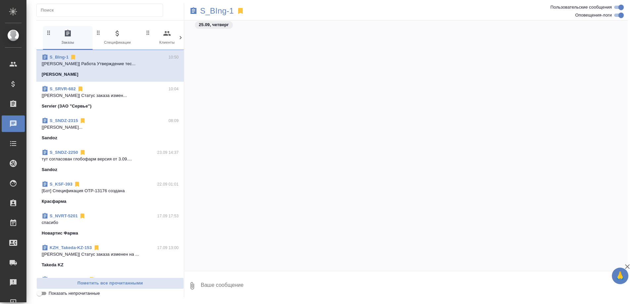
scroll to position [4179, 0]
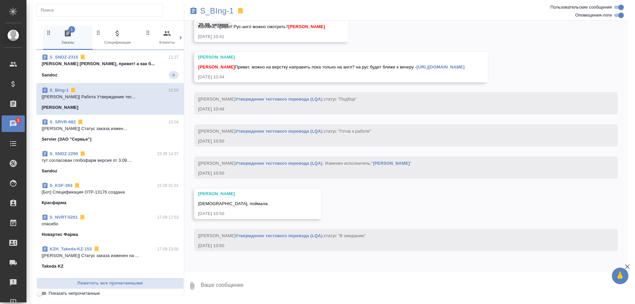
click at [124, 68] on span "S_SNDZ-2315 11:37 [PERSON_NAME] [PERSON_NAME], привет! а как б... Sandoz 8" at bounding box center [110, 66] width 137 height 25
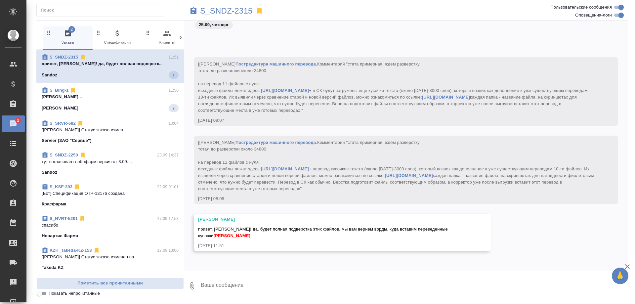
scroll to position [5973, 0]
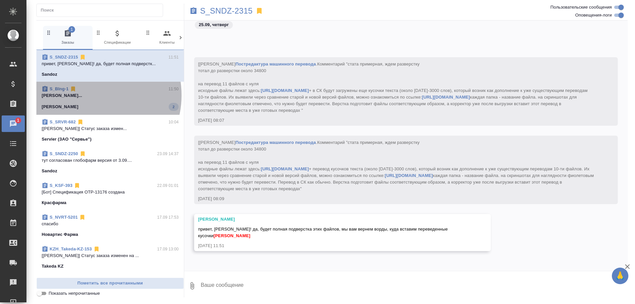
click at [90, 95] on p "[PERSON_NAME]..." at bounding box center [110, 95] width 137 height 7
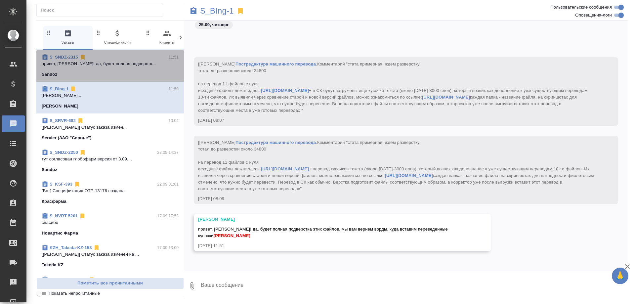
click at [126, 63] on p "привет, [PERSON_NAME]! да, будет полная подверстк..." at bounding box center [110, 64] width 137 height 7
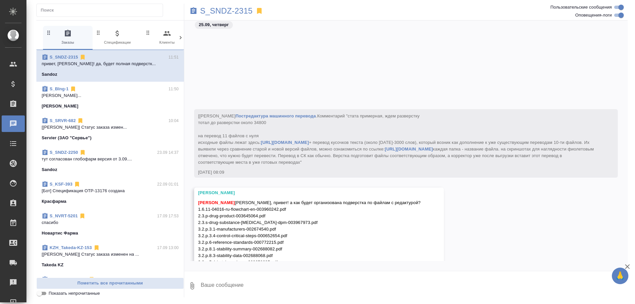
scroll to position [6093, 0]
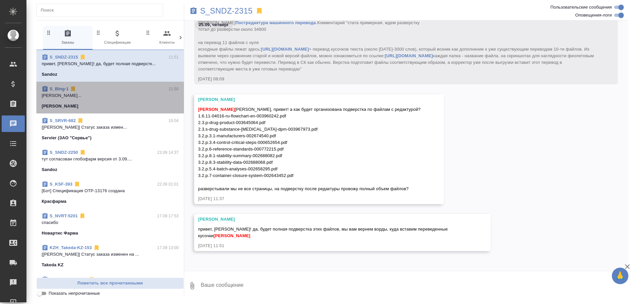
click at [116, 93] on p "[PERSON_NAME]..." at bounding box center [110, 95] width 137 height 7
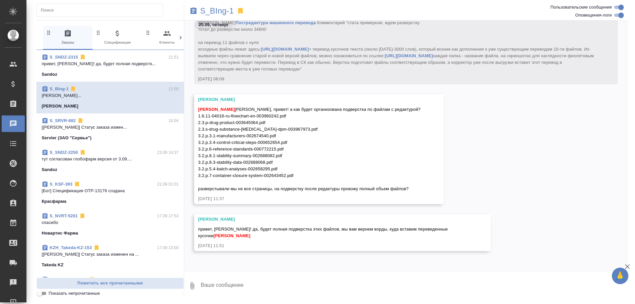
click at [116, 93] on p "[PERSON_NAME]..." at bounding box center [110, 95] width 137 height 7
click at [214, 10] on p "S_BIng-1" at bounding box center [217, 11] width 34 height 7
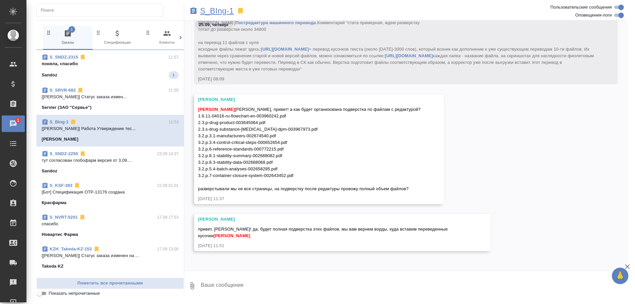
scroll to position [6116, 0]
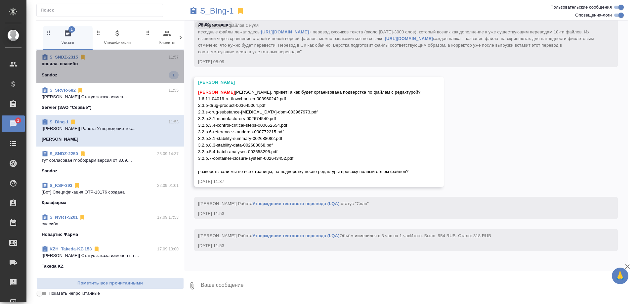
click at [113, 59] on div "S_SNDZ-2315 11:57" at bounding box center [110, 57] width 137 height 7
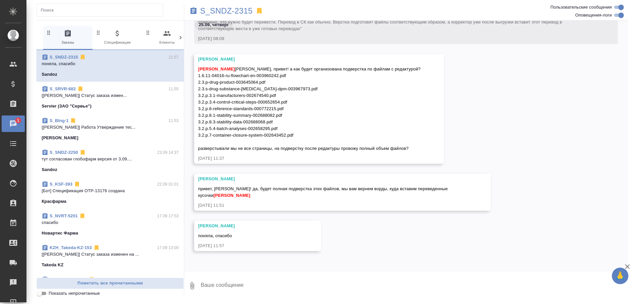
scroll to position [6133, 0]
click at [116, 100] on span "S_SRVR-682 11:55 [[PERSON_NAME]] Статус заказа измен... Servier (ЗАО "Сервье")" at bounding box center [110, 98] width 137 height 24
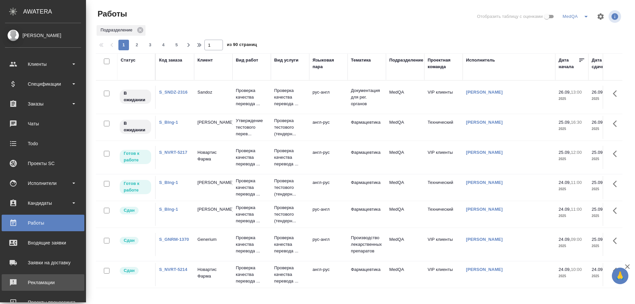
click at [46, 285] on div "Рекламации" at bounding box center [43, 283] width 76 height 10
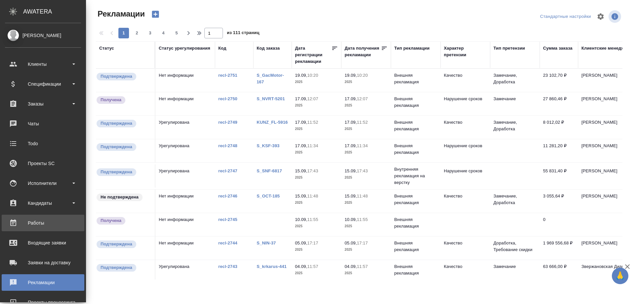
click at [37, 224] on div "Работы" at bounding box center [43, 223] width 76 height 10
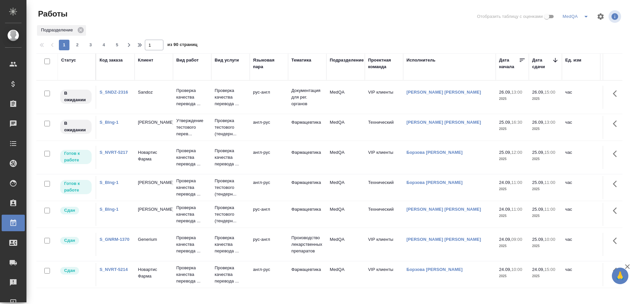
click at [110, 185] on link "S_BIng-1" at bounding box center [109, 182] width 19 height 5
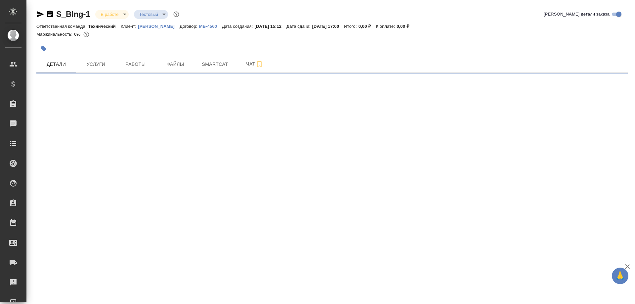
select select "RU"
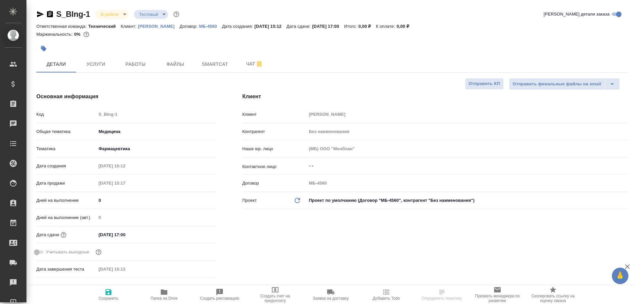
type textarea "x"
click at [221, 67] on span "Smartcat" at bounding box center [215, 64] width 32 height 8
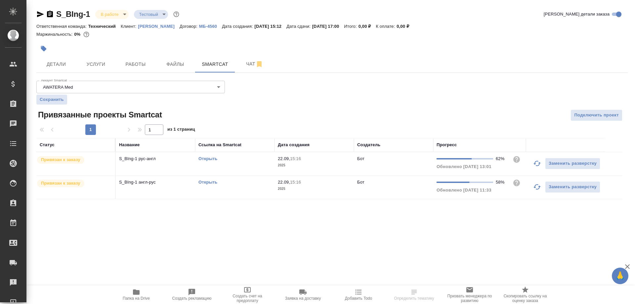
click at [204, 182] on link "Открыть" at bounding box center [208, 182] width 19 height 5
click at [202, 182] on link "Открыть" at bounding box center [208, 182] width 19 height 5
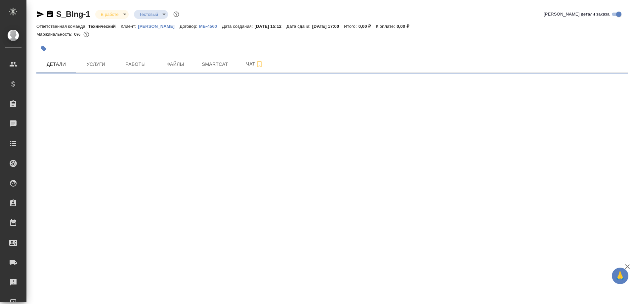
select select "RU"
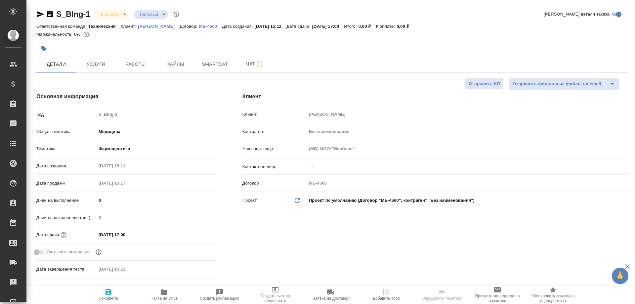
type textarea "x"
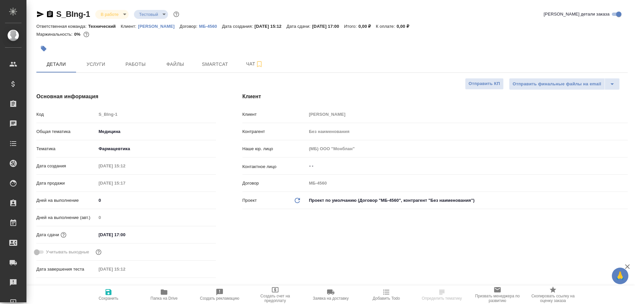
type textarea "x"
click at [250, 64] on span "Чат" at bounding box center [255, 64] width 32 height 8
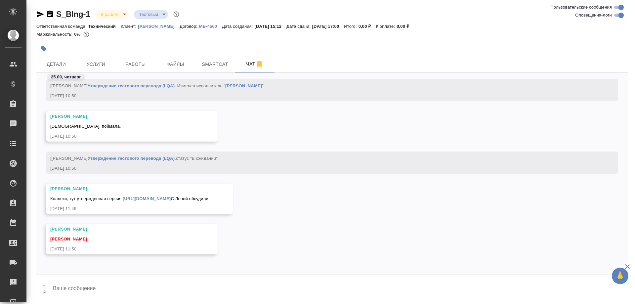
scroll to position [4484, 0]
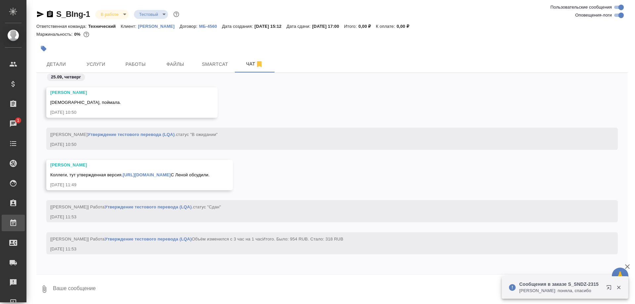
click at [13, 224] on div "Работы" at bounding box center [5, 223] width 17 height 10
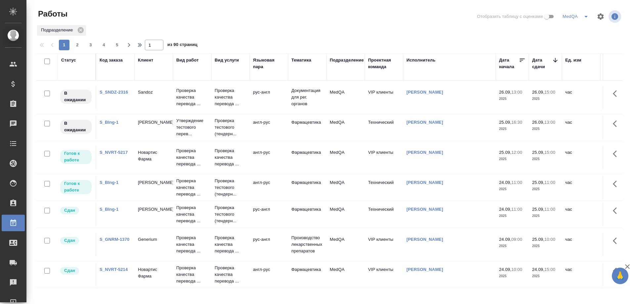
click at [118, 240] on link "S_GNRM-1370" at bounding box center [115, 239] width 30 height 5
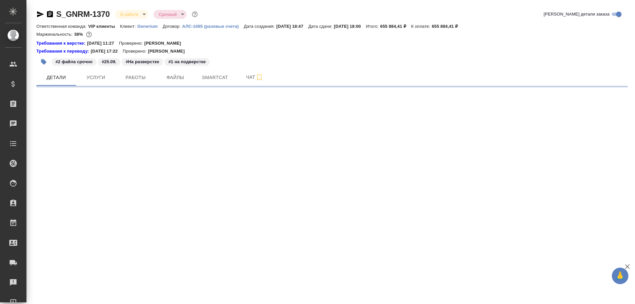
select select "RU"
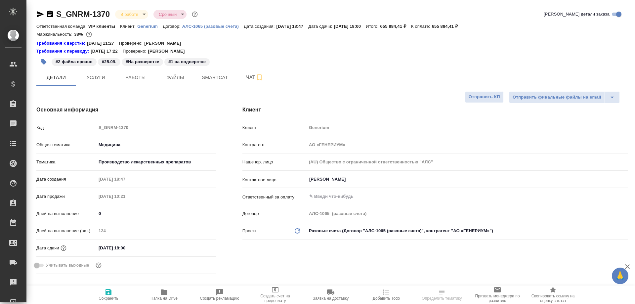
type textarea "x"
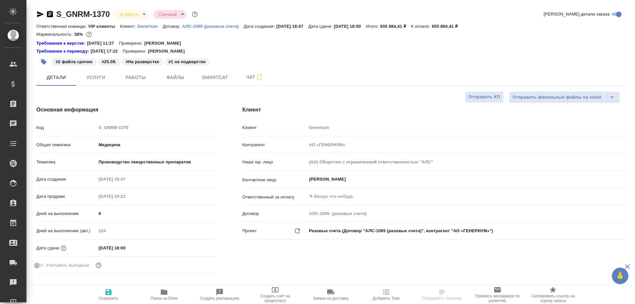
type textarea "x"
click at [208, 77] on span "Smartcat" at bounding box center [215, 77] width 32 height 8
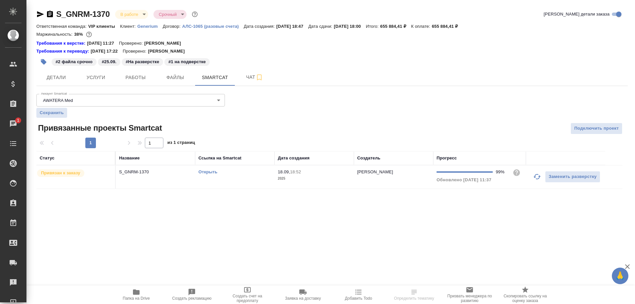
click at [206, 170] on link "Открыть" at bounding box center [208, 171] width 19 height 5
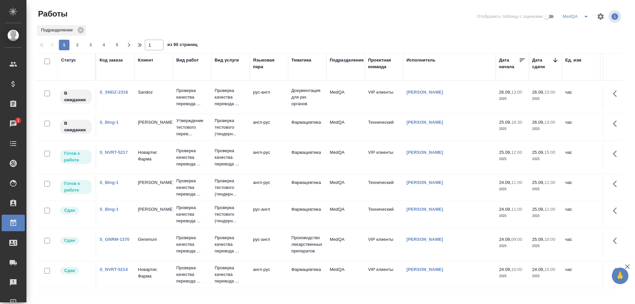
click at [260, 180] on td "англ-рус" at bounding box center [269, 187] width 38 height 23
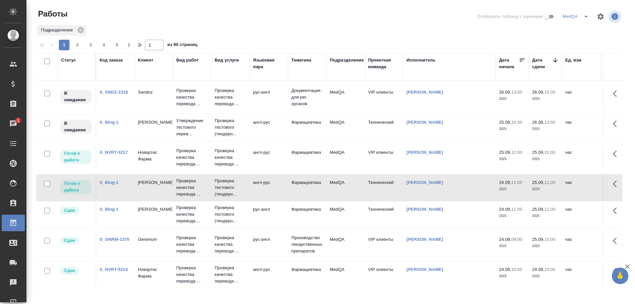
click at [260, 180] on td "англ-рус" at bounding box center [269, 187] width 38 height 23
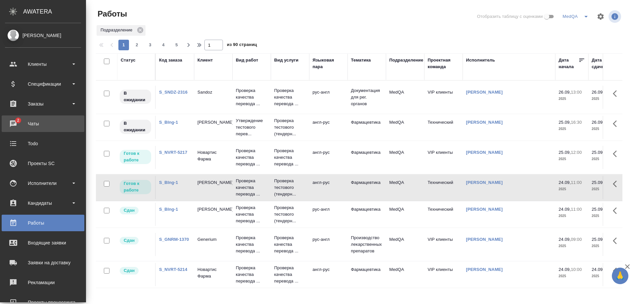
click at [25, 122] on div "Чаты" at bounding box center [43, 124] width 76 height 10
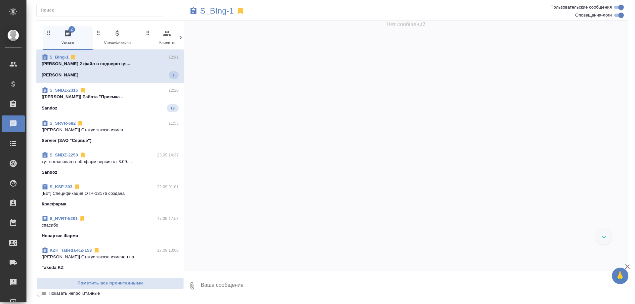
scroll to position [4515, 0]
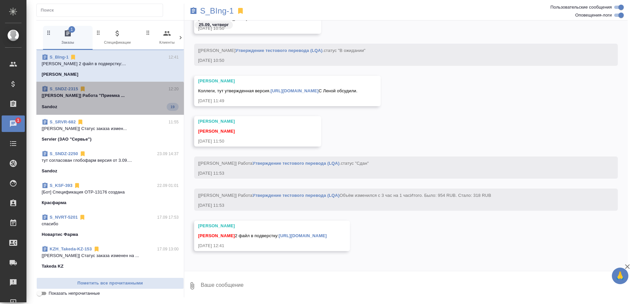
click at [110, 102] on span "S_SNDZ-2315 12:20 [[PERSON_NAME]] Работа "Приемка ... Sandoz 19" at bounding box center [110, 98] width 137 height 25
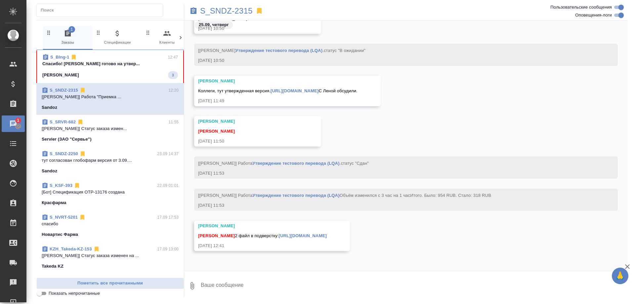
click at [132, 69] on span "S_BIng-1 12:47 Спасибо! [PERSON_NAME] готово на утвер... Берингер Ингельхайм 3" at bounding box center [110, 66] width 136 height 25
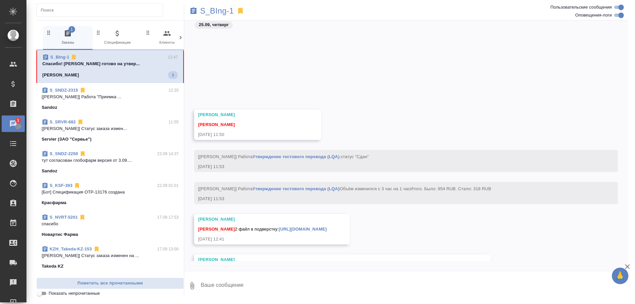
scroll to position [4641, 0]
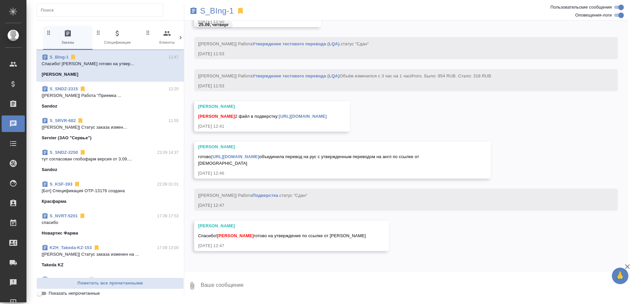
drag, startPoint x: 312, startPoint y: 246, endPoint x: 278, endPoint y: 252, distance: 35.0
click at [278, 252] on div "[PERSON_NAME]! [PERSON_NAME] готово на утверждение по ссылке от [PERSON_NAME] […" at bounding box center [406, 241] width 444 height 40
click at [282, 240] on div "[PERSON_NAME]! [PERSON_NAME] готово на утверждение по ссылке от [PERSON_NAME] […" at bounding box center [291, 236] width 195 height 30
drag, startPoint x: 287, startPoint y: 243, endPoint x: 268, endPoint y: 239, distance: 18.9
click at [268, 239] on div "Спасибо! [PERSON_NAME] готово на утверждение по ссылке от [PERSON_NAME]" at bounding box center [282, 235] width 168 height 8
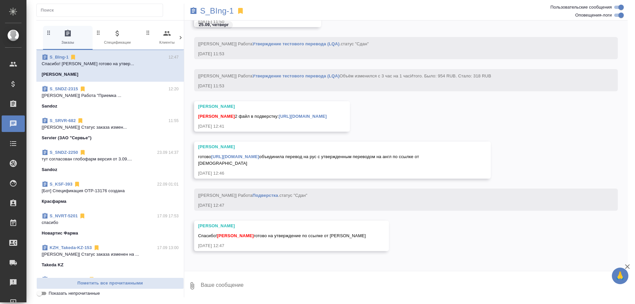
click at [269, 243] on div "[DATE] 12:47" at bounding box center [282, 246] width 168 height 7
drag, startPoint x: 269, startPoint y: 244, endPoint x: 245, endPoint y: 244, distance: 24.2
click at [245, 244] on div "[DATE] 12:47" at bounding box center [282, 246] width 168 height 7
click at [215, 10] on p "S_BIng-1" at bounding box center [217, 11] width 34 height 7
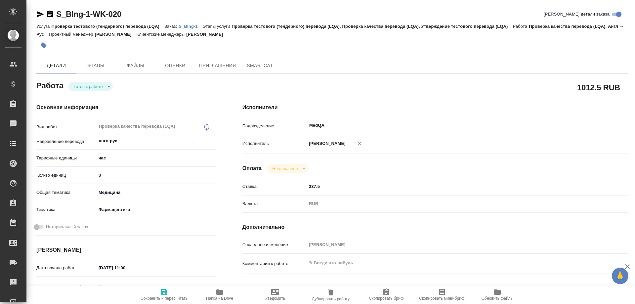
type textarea "x"
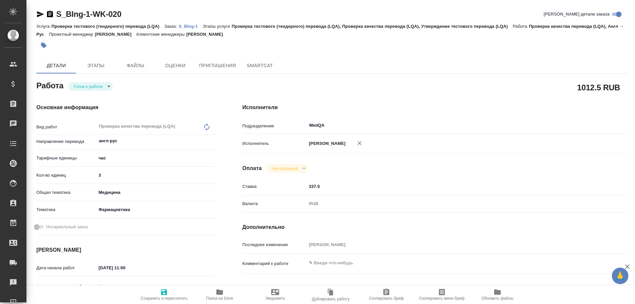
type textarea "x"
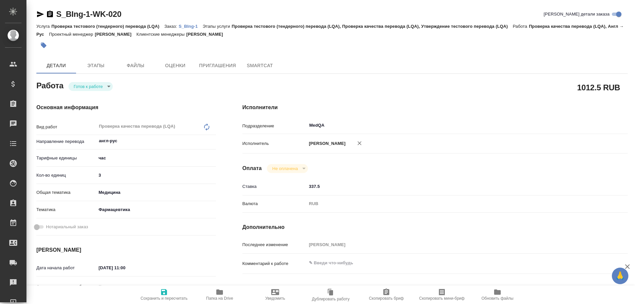
type textarea "x"
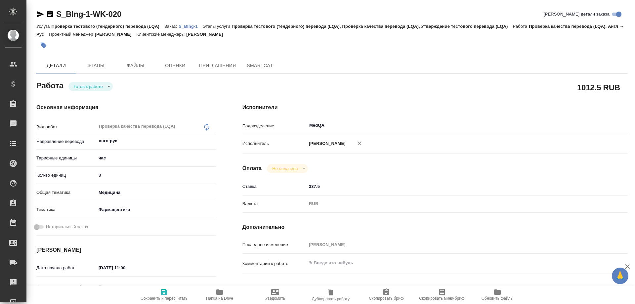
type textarea "x"
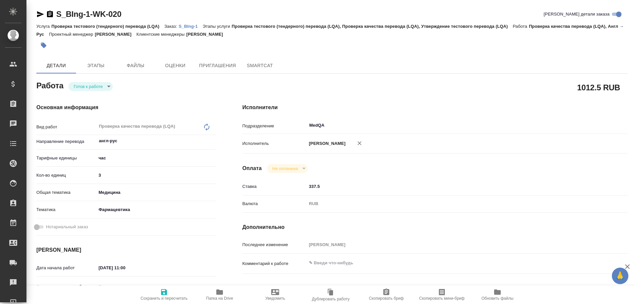
type textarea "x"
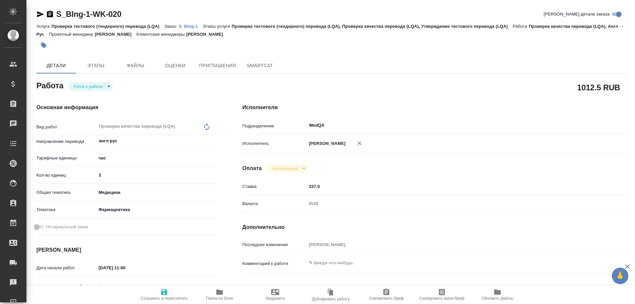
type textarea "x"
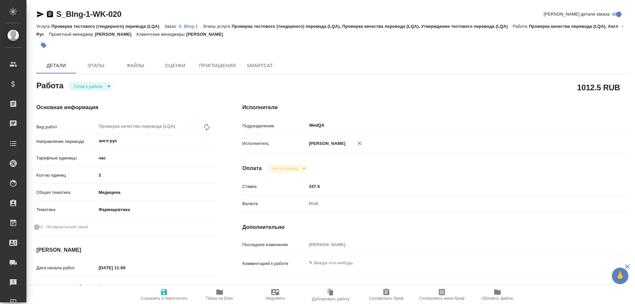
type textarea "x"
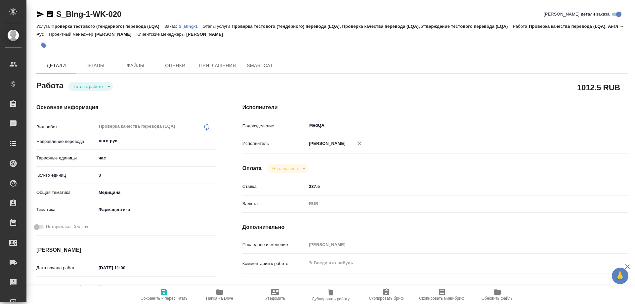
type textarea "x"
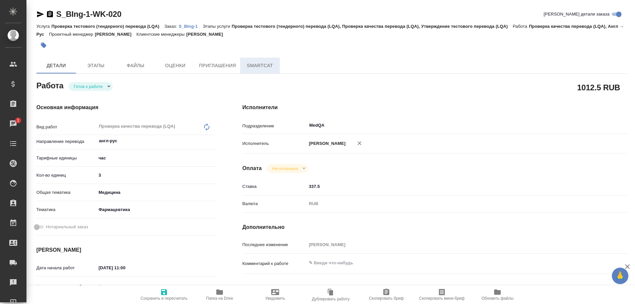
click at [257, 65] on span "SmartCat" at bounding box center [260, 66] width 32 height 8
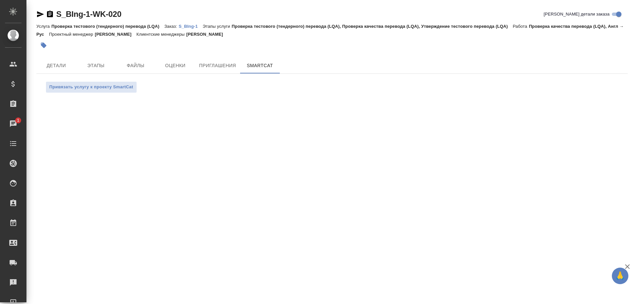
click at [189, 25] on p "S_BIng-1" at bounding box center [191, 26] width 24 height 5
click at [13, 227] on div "Работы" at bounding box center [5, 223] width 17 height 10
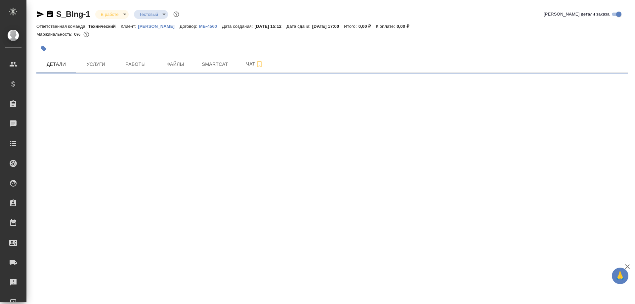
select select "RU"
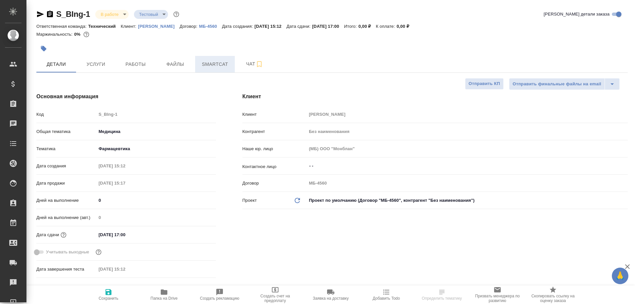
type textarea "x"
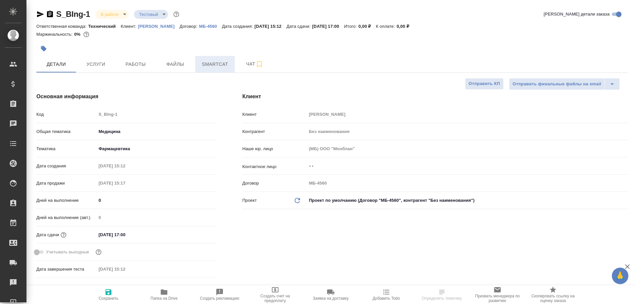
type textarea "x"
click at [207, 61] on span "Smartcat" at bounding box center [215, 64] width 32 height 8
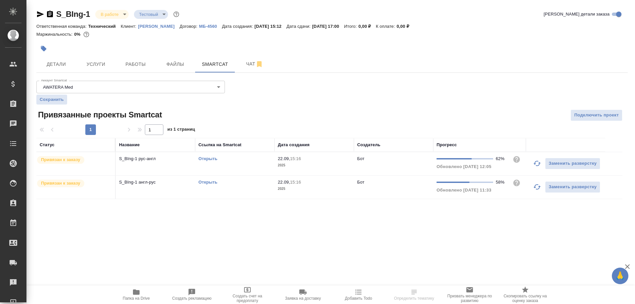
click at [208, 181] on link "Открыть" at bounding box center [208, 182] width 19 height 5
click at [203, 182] on link "Открыть" at bounding box center [208, 182] width 19 height 5
click at [50, 13] on icon "button" at bounding box center [50, 14] width 8 height 8
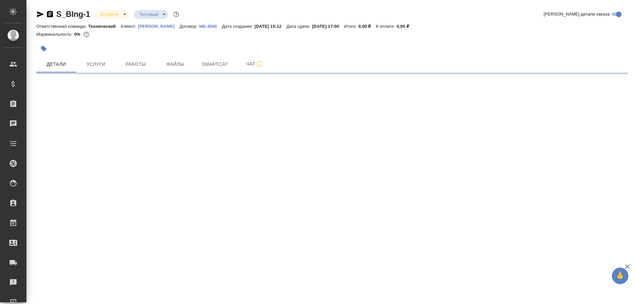
select select "RU"
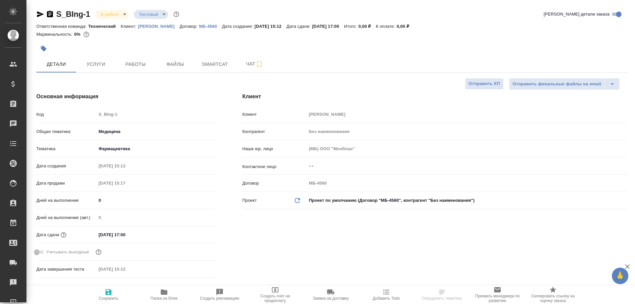
type textarea "x"
type input "[PERSON_NAME]"
click at [249, 64] on span "Чат" at bounding box center [255, 64] width 32 height 8
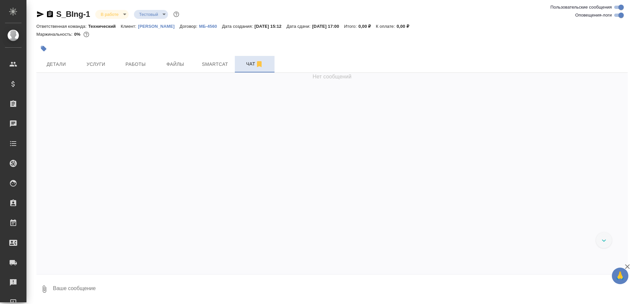
scroll to position [4652, 0]
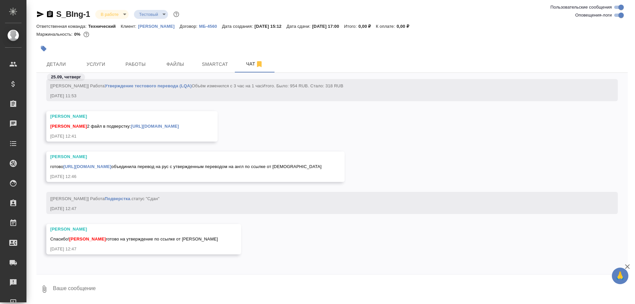
click at [155, 248] on div "[DATE] 12:47" at bounding box center [134, 249] width 168 height 7
drag, startPoint x: 155, startPoint y: 248, endPoint x: 126, endPoint y: 248, distance: 28.5
click at [126, 248] on div "[DATE] 12:47" at bounding box center [134, 249] width 168 height 7
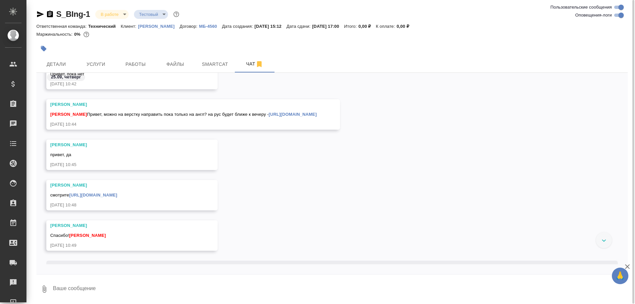
scroll to position [4202, 0]
drag, startPoint x: 354, startPoint y: 123, endPoint x: 333, endPoint y: 124, distance: 20.6
click at [317, 124] on div "[DATE] 10:44" at bounding box center [183, 125] width 267 height 7
drag, startPoint x: 333, startPoint y: 124, endPoint x: 487, endPoint y: 166, distance: 159.0
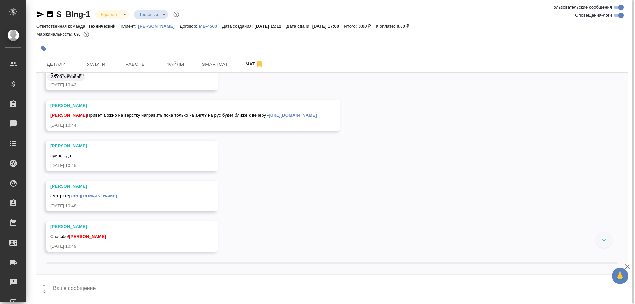
click at [487, 166] on div "[PERSON_NAME] привет, да [DATE] 10:45" at bounding box center [332, 161] width 592 height 40
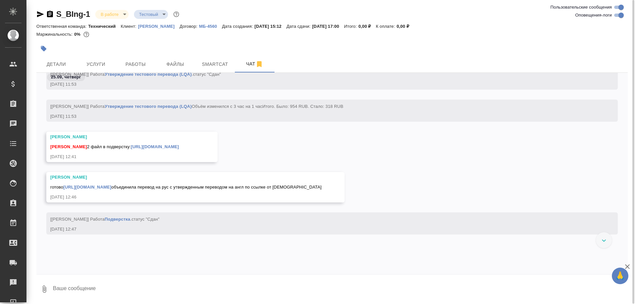
scroll to position [4732, 0]
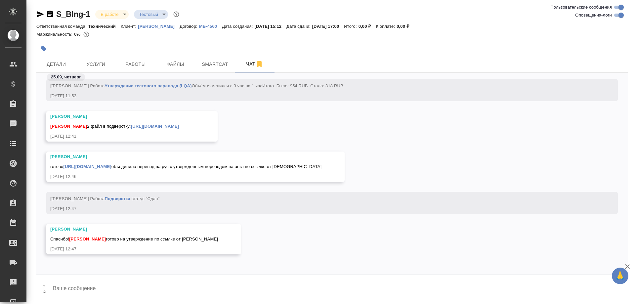
drag, startPoint x: 116, startPoint y: 248, endPoint x: 100, endPoint y: 249, distance: 16.9
click at [100, 249] on div "[DATE] 12:47" at bounding box center [134, 249] width 168 height 7
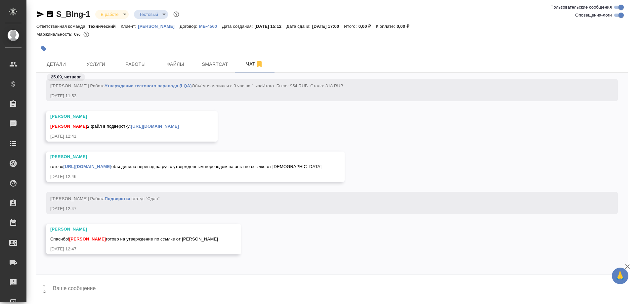
click at [84, 290] on textarea at bounding box center [340, 289] width 576 height 23
drag, startPoint x: 98, startPoint y: 249, endPoint x: 83, endPoint y: 249, distance: 14.6
click at [83, 249] on div "[DATE] 12:47" at bounding box center [134, 249] width 168 height 7
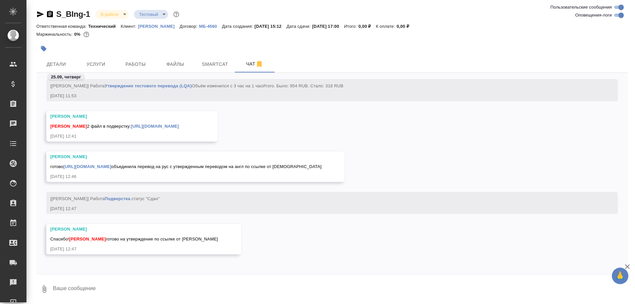
click at [83, 249] on div "[DATE] 12:47" at bounding box center [134, 249] width 168 height 7
click at [109, 248] on div "[DATE] 12:47" at bounding box center [134, 249] width 168 height 7
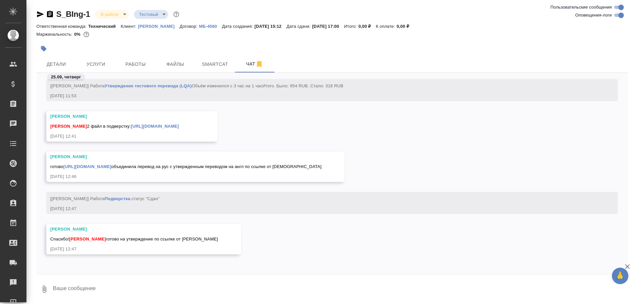
click at [109, 248] on div "[DATE] 12:47" at bounding box center [134, 249] width 168 height 7
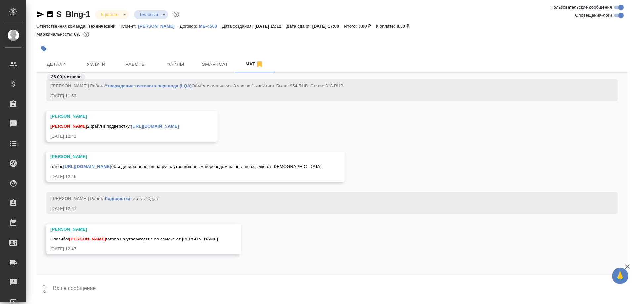
click at [109, 248] on div "[DATE] 12:47" at bounding box center [134, 249] width 168 height 7
click at [216, 246] on div "[PERSON_NAME]! [PERSON_NAME] готово на утверждение по ссылке от [PERSON_NAME] […" at bounding box center [143, 239] width 195 height 30
drag, startPoint x: 216, startPoint y: 246, endPoint x: 154, endPoint y: 248, distance: 62.6
click at [154, 248] on div "[DATE] 12:47" at bounding box center [134, 249] width 168 height 7
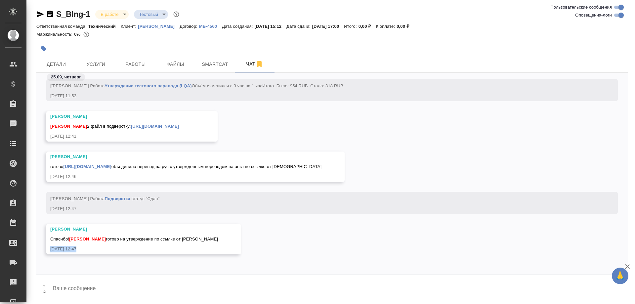
click at [154, 248] on div "[DATE] 12:47" at bounding box center [134, 249] width 168 height 7
drag, startPoint x: 154, startPoint y: 248, endPoint x: 144, endPoint y: 249, distance: 9.7
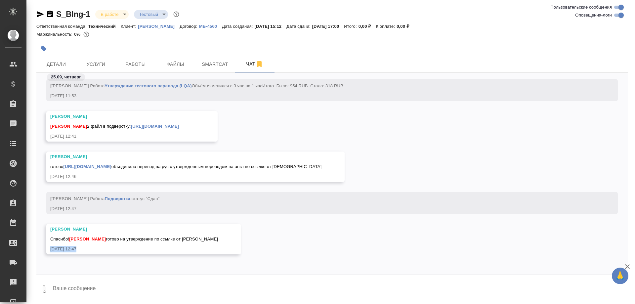
click at [144, 249] on div "[DATE] 12:47" at bounding box center [134, 249] width 168 height 7
drag, startPoint x: 117, startPoint y: 232, endPoint x: 113, endPoint y: 249, distance: 18.2
click at [113, 249] on div at bounding box center [317, 152] width 635 height 304
click at [167, 145] on div at bounding box center [317, 152] width 635 height 304
click at [148, 154] on div "[PERSON_NAME]" at bounding box center [185, 157] width 271 height 7
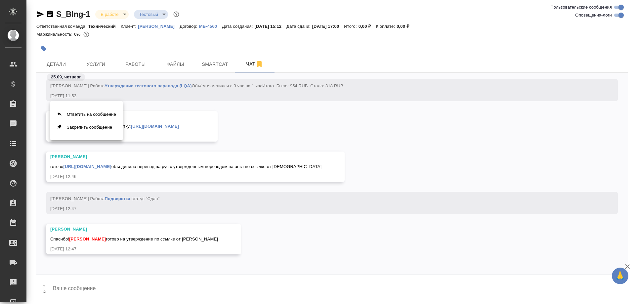
drag, startPoint x: 107, startPoint y: 234, endPoint x: 88, endPoint y: 234, distance: 19.2
click at [88, 234] on div at bounding box center [317, 152] width 635 height 304
click at [104, 229] on div "[PERSON_NAME]" at bounding box center [134, 229] width 168 height 7
click at [101, 229] on div "[PERSON_NAME]" at bounding box center [134, 229] width 168 height 7
click at [99, 234] on div "[PERSON_NAME]! [PERSON_NAME] готово на утверждение по ссылке от [PERSON_NAME]" at bounding box center [134, 234] width 168 height 17
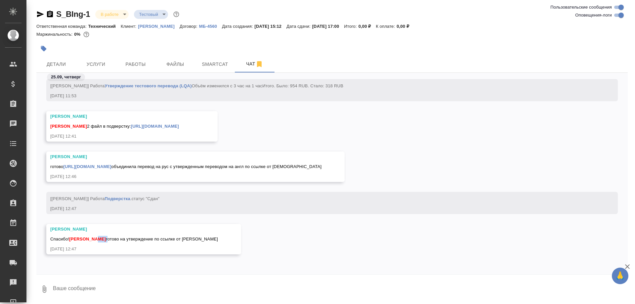
click at [99, 234] on div "[PERSON_NAME]! [PERSON_NAME] готово на утверждение по ссылке от [PERSON_NAME]" at bounding box center [134, 234] width 168 height 17
click at [100, 233] on div "[PERSON_NAME]! [PERSON_NAME] готово на утверждение по ссылке от [PERSON_NAME]" at bounding box center [134, 234] width 168 height 17
click at [100, 228] on div "[PERSON_NAME]" at bounding box center [134, 229] width 168 height 7
click at [87, 199] on button "Ответить на сообщение" at bounding box center [86, 200] width 72 height 13
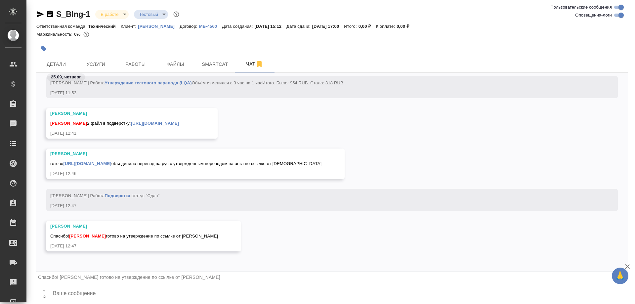
click at [67, 295] on textarea at bounding box center [340, 294] width 576 height 23
type textarea "P"
type textarea "Забрала"
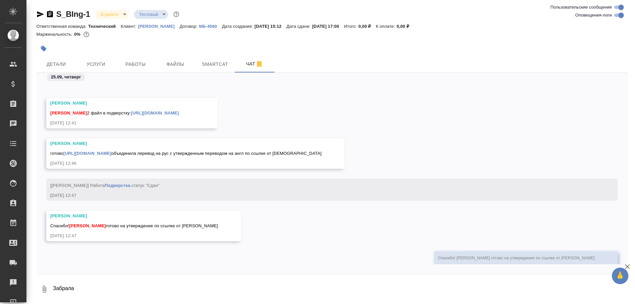
scroll to position [4777, 0]
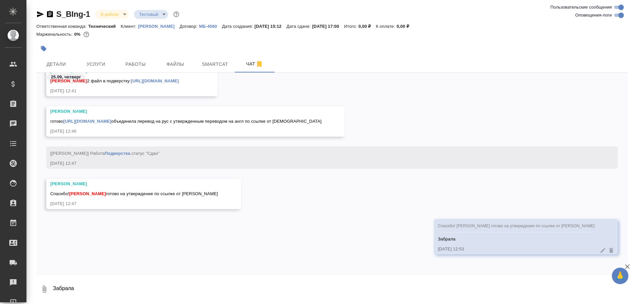
click at [89, 119] on link "[URL][DOMAIN_NAME]" at bounding box center [87, 121] width 48 height 5
click at [48, 16] on icon "button" at bounding box center [50, 14] width 6 height 7
drag, startPoint x: 153, startPoint y: 200, endPoint x: 133, endPoint y: 204, distance: 20.2
click at [133, 204] on div "[DATE] 12:47" at bounding box center [134, 204] width 168 height 7
